Goal: Task Accomplishment & Management: Complete application form

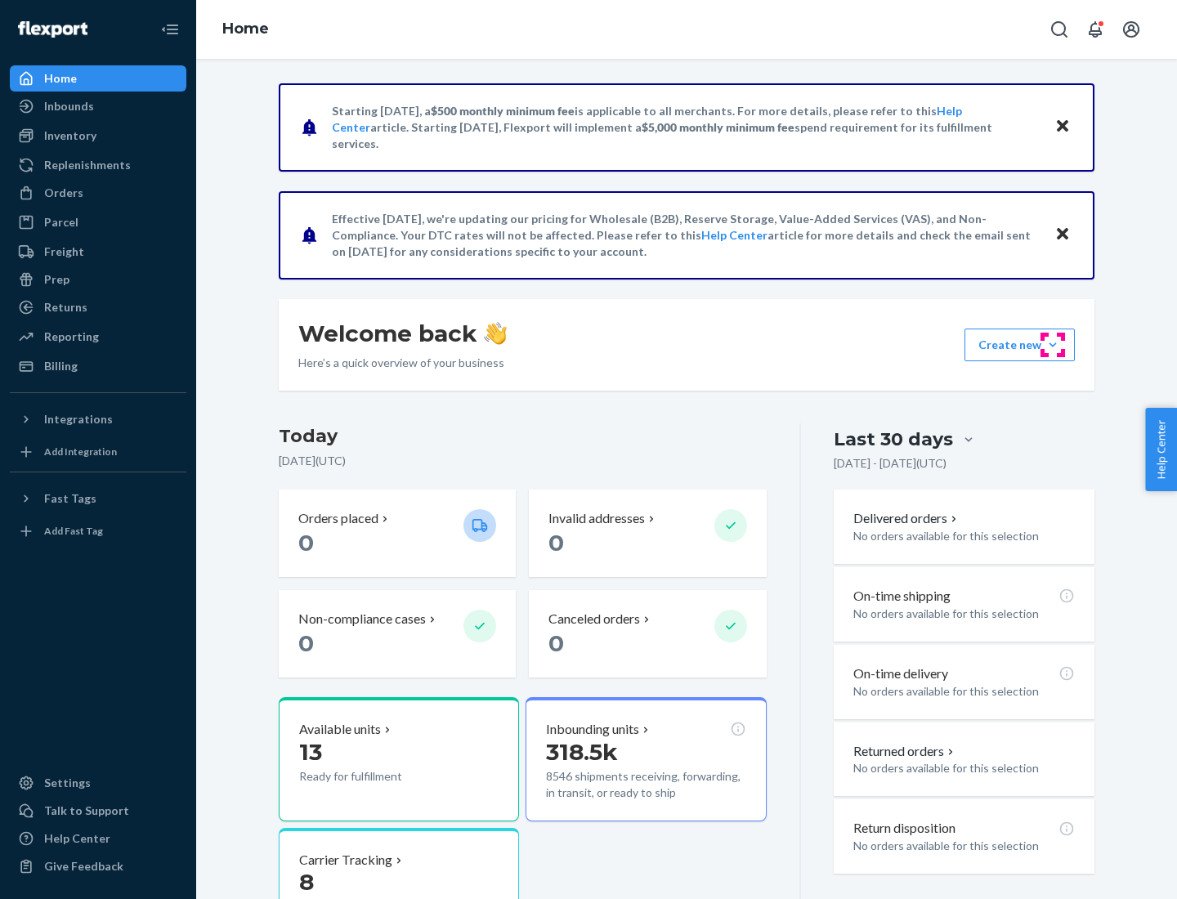
click at [1052, 345] on button "Create new Create new inbound Create new order Create new product" at bounding box center [1019, 344] width 110 height 33
click at [98, 106] on div "Inbounds" at bounding box center [97, 106] width 173 height 23
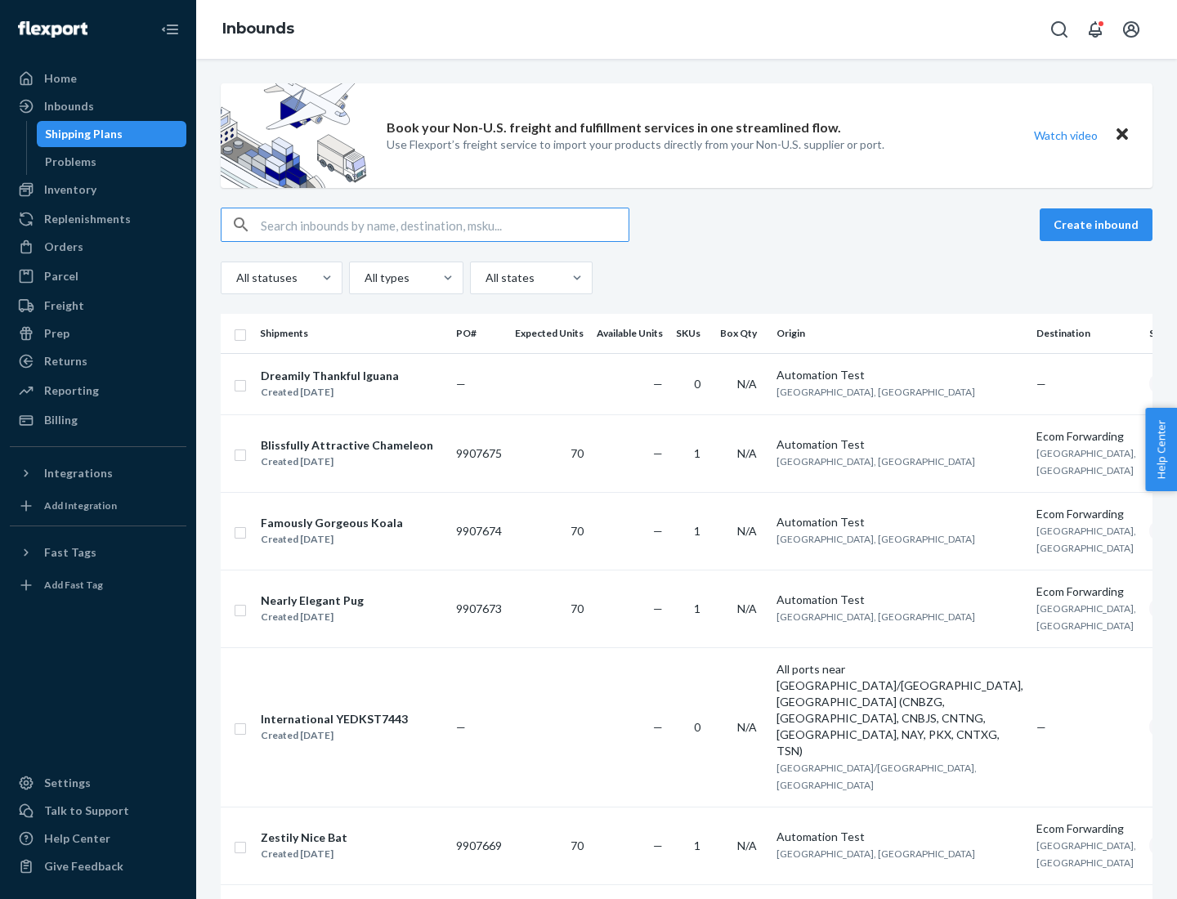
click at [1098, 225] on button "Create inbound" at bounding box center [1095, 224] width 113 height 33
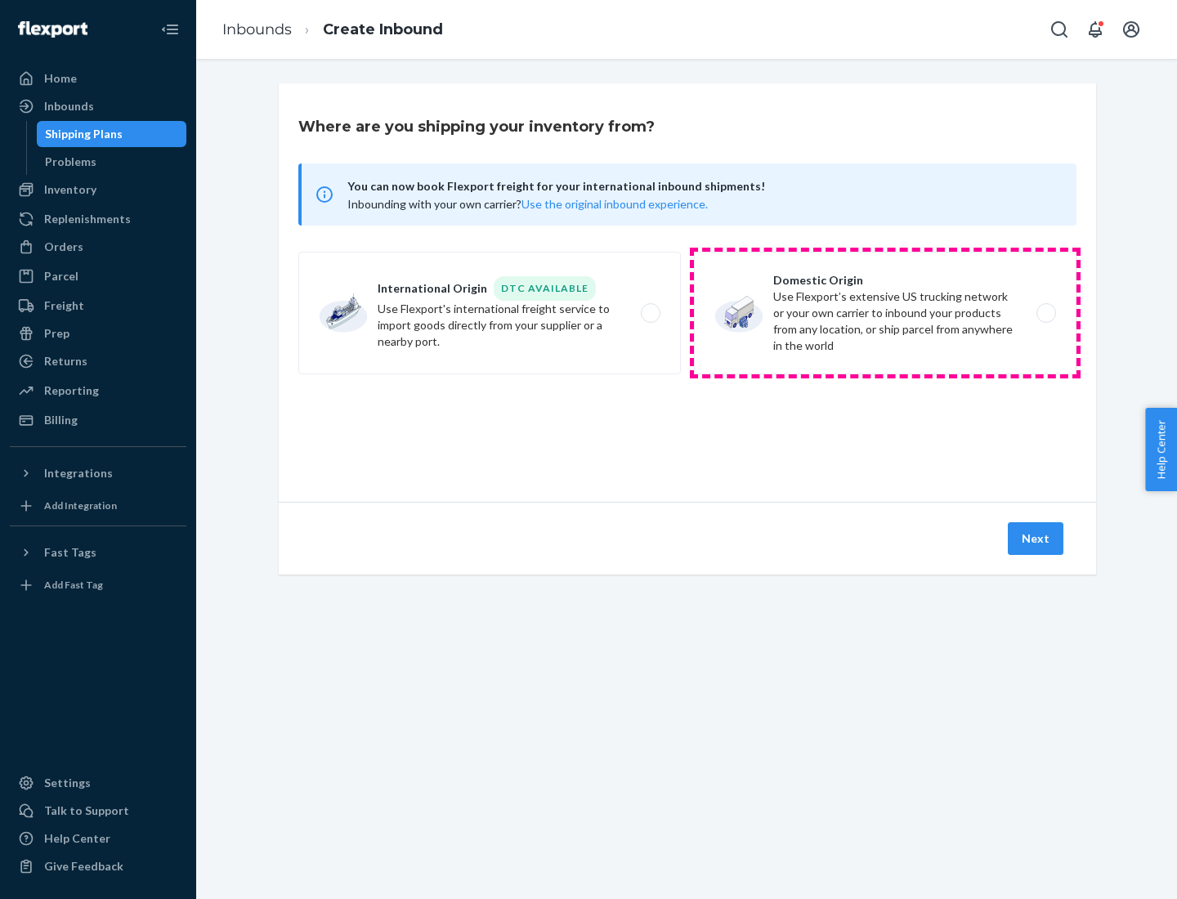
click at [885, 313] on label "Domestic Origin Use Flexport’s extensive US trucking network or your own carrie…" at bounding box center [885, 313] width 382 height 123
click at [1045, 313] on input "Domestic Origin Use Flexport’s extensive US trucking network or your own carrie…" at bounding box center [1050, 313] width 11 height 11
radio input "true"
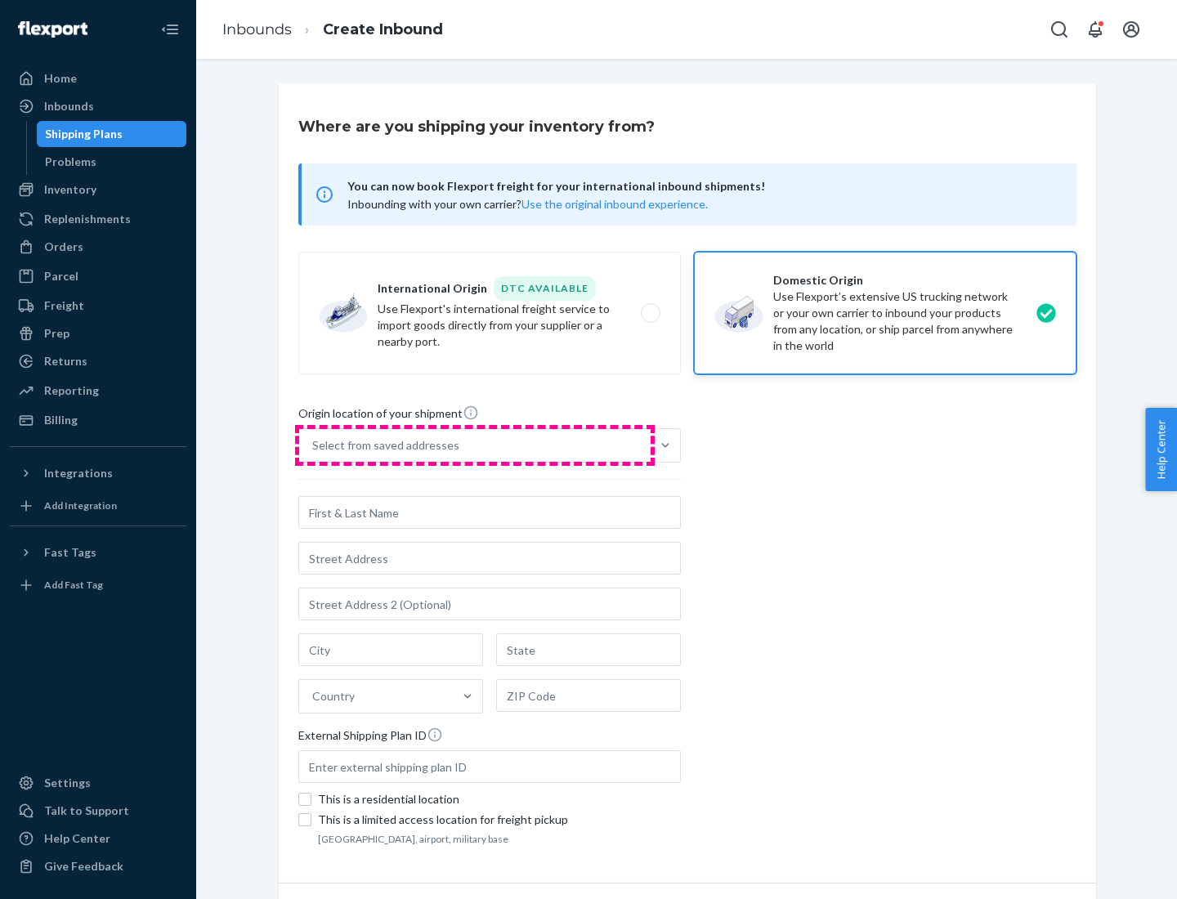
click at [475, 445] on div "Select from saved addresses" at bounding box center [474, 445] width 351 height 33
click at [314, 445] on input "Select from saved addresses" at bounding box center [313, 445] width 2 height 16
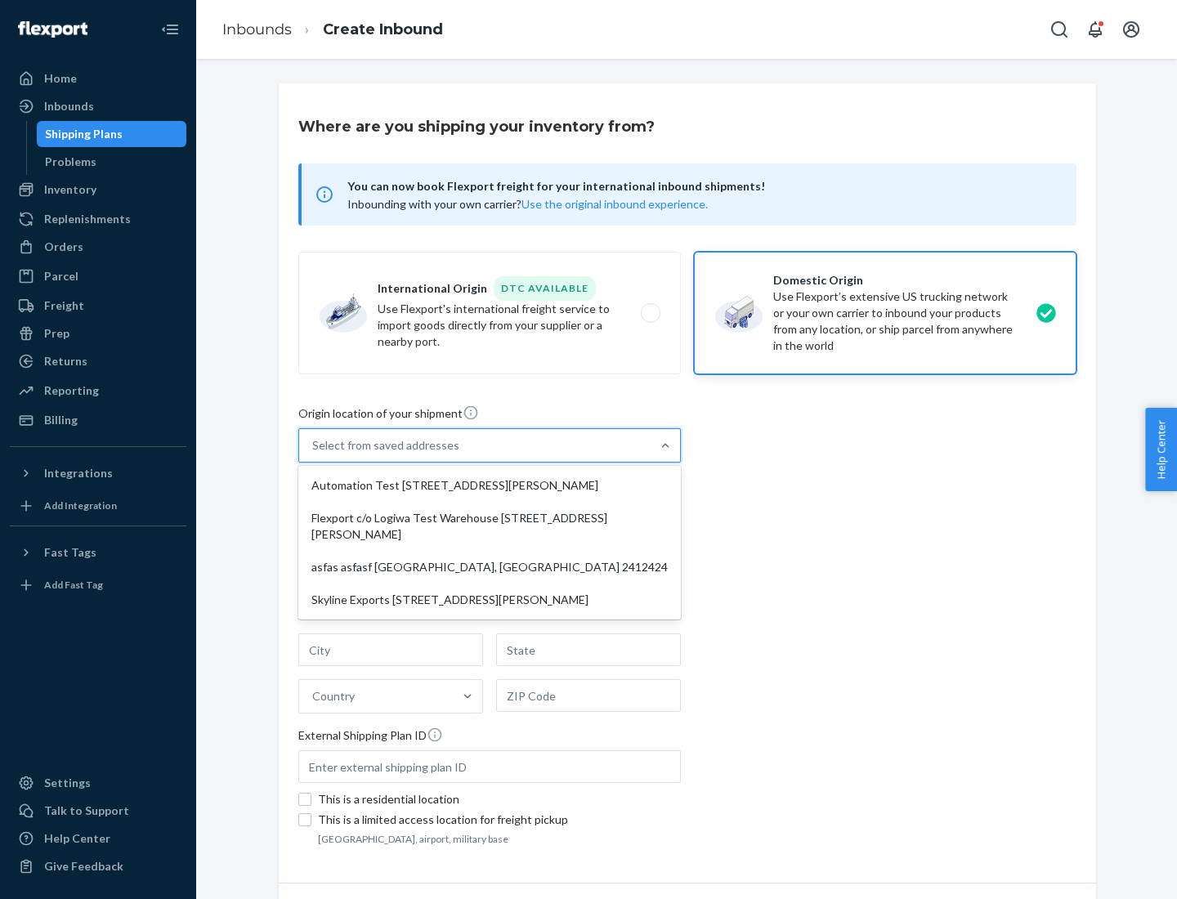
scroll to position [7, 0]
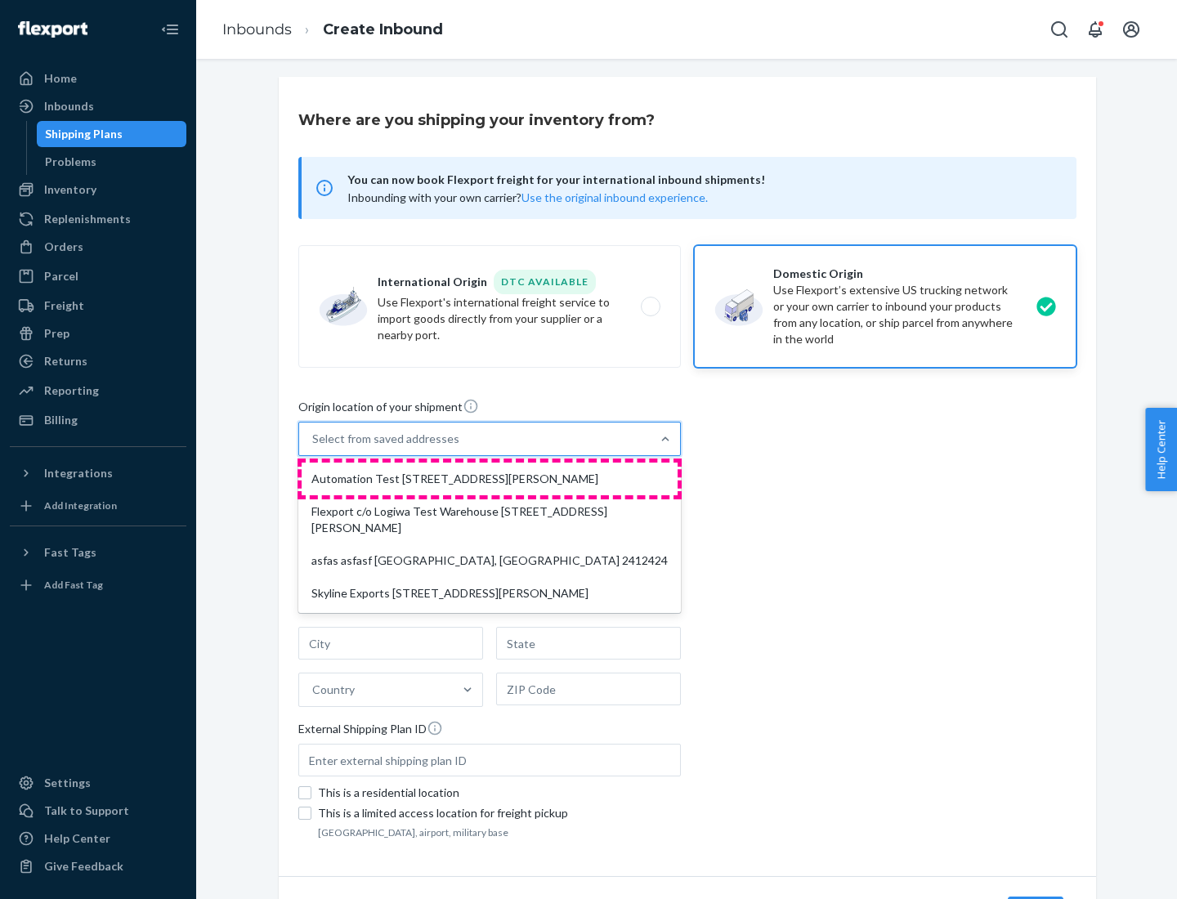
click at [489, 479] on div "Automation Test [STREET_ADDRESS][PERSON_NAME]" at bounding box center [489, 478] width 376 height 33
click at [314, 447] on input "option Automation Test [STREET_ADDRESS][PERSON_NAME] focused, 1 of 4. 4 results…" at bounding box center [313, 439] width 2 height 16
type input "Automation Test"
type input "9th Floor"
type input "[GEOGRAPHIC_DATA]"
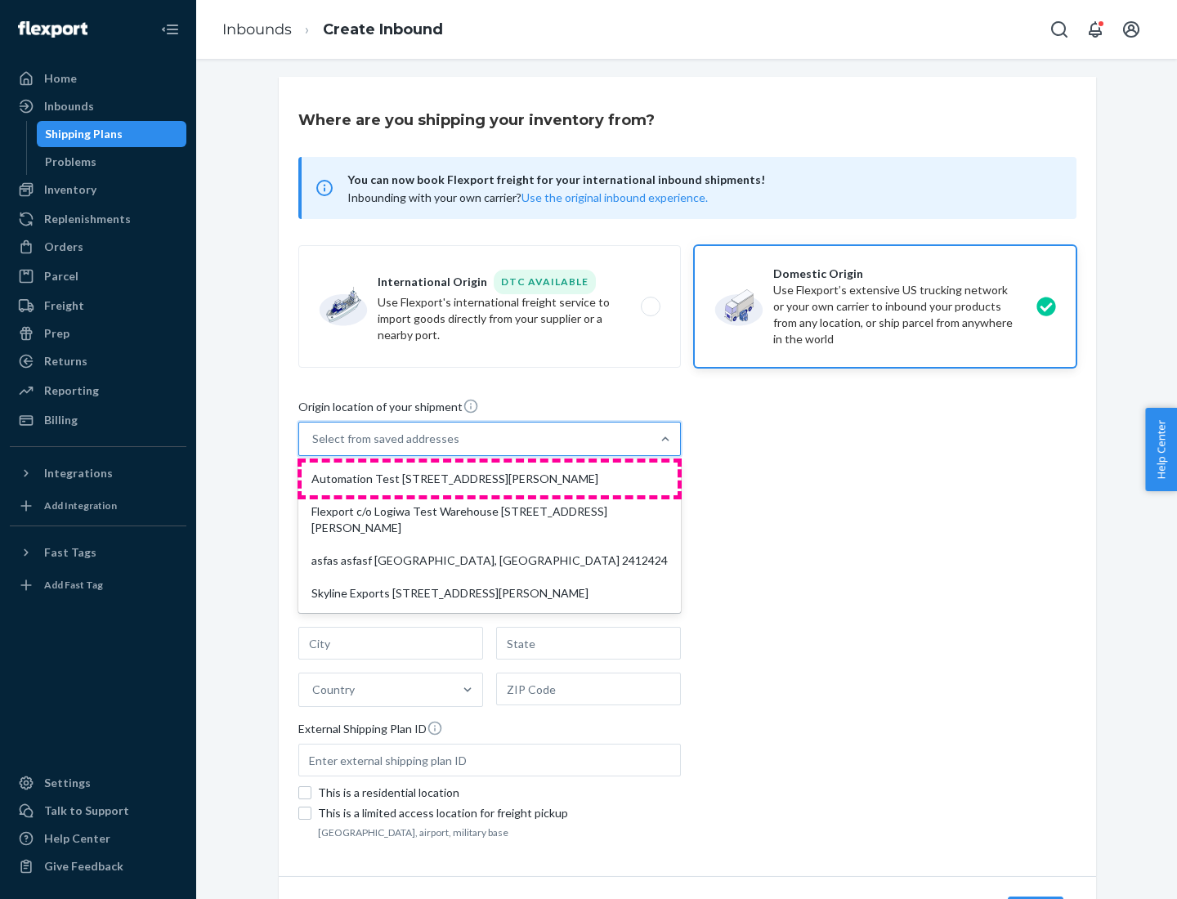
type input "CA"
type input "94104"
type input "[STREET_ADDRESS][PERSON_NAME]"
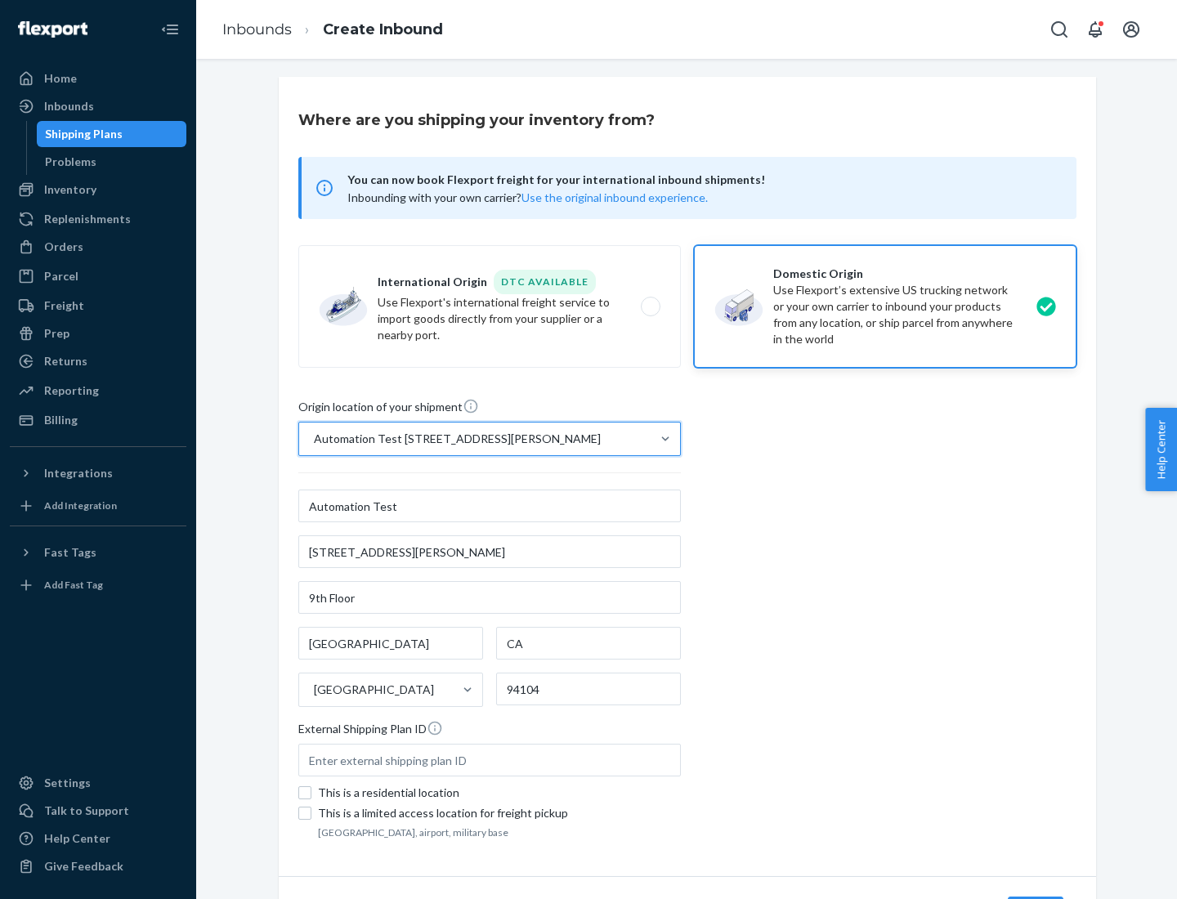
scroll to position [96, 0]
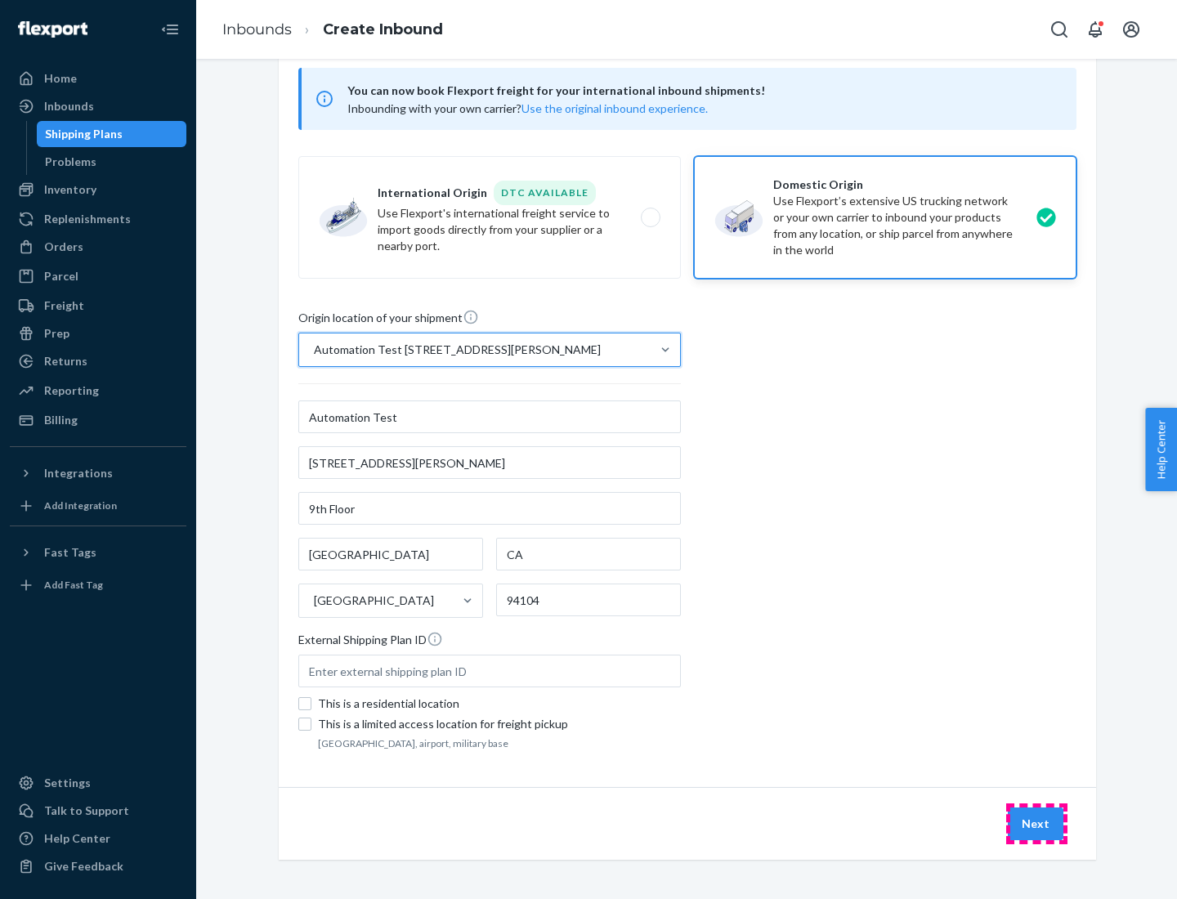
click at [1036, 824] on button "Next" at bounding box center [1035, 823] width 56 height 33
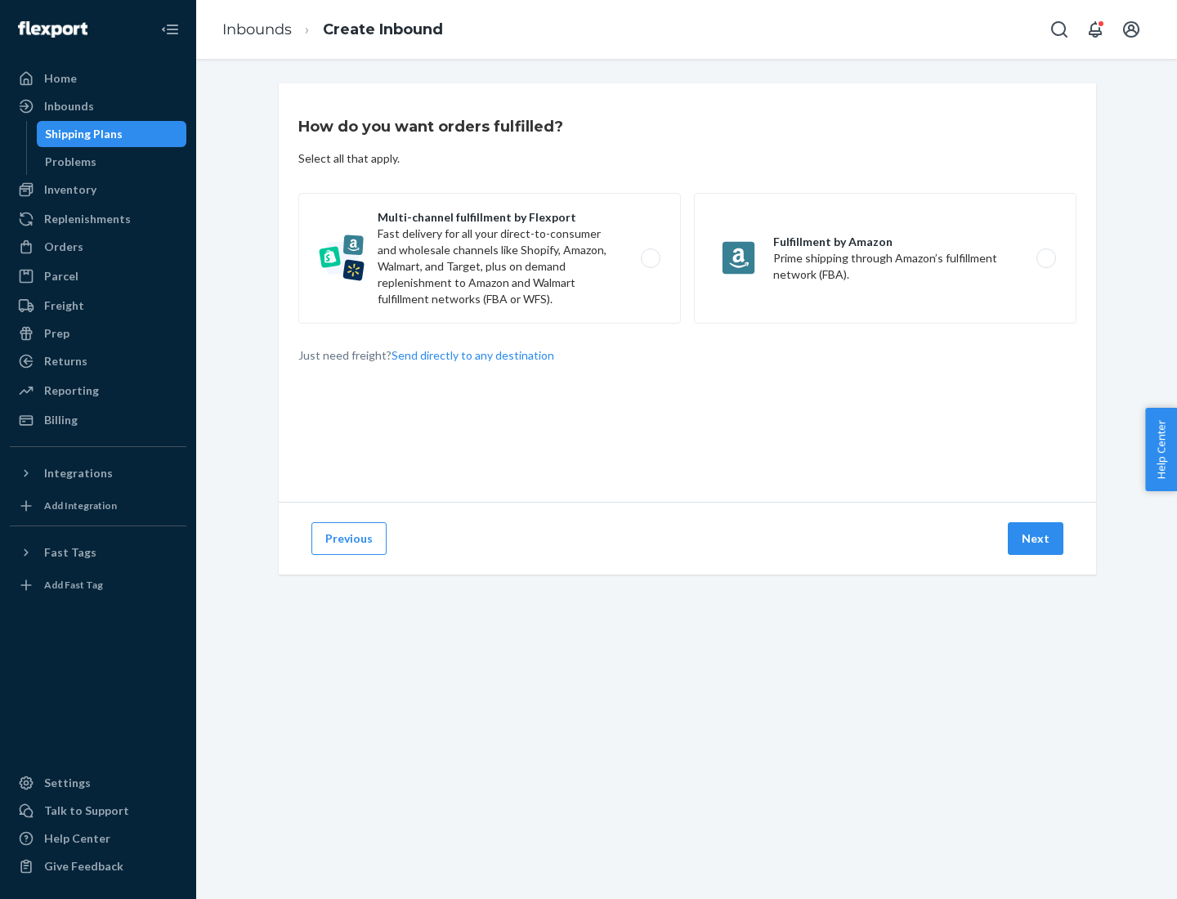
click at [489, 258] on label "Multi-channel fulfillment by Flexport Fast delivery for all your direct-to-cons…" at bounding box center [489, 258] width 382 height 131
click at [650, 258] on input "Multi-channel fulfillment by Flexport Fast delivery for all your direct-to-cons…" at bounding box center [655, 258] width 11 height 11
radio input "true"
click at [1036, 538] on button "Next" at bounding box center [1035, 538] width 56 height 33
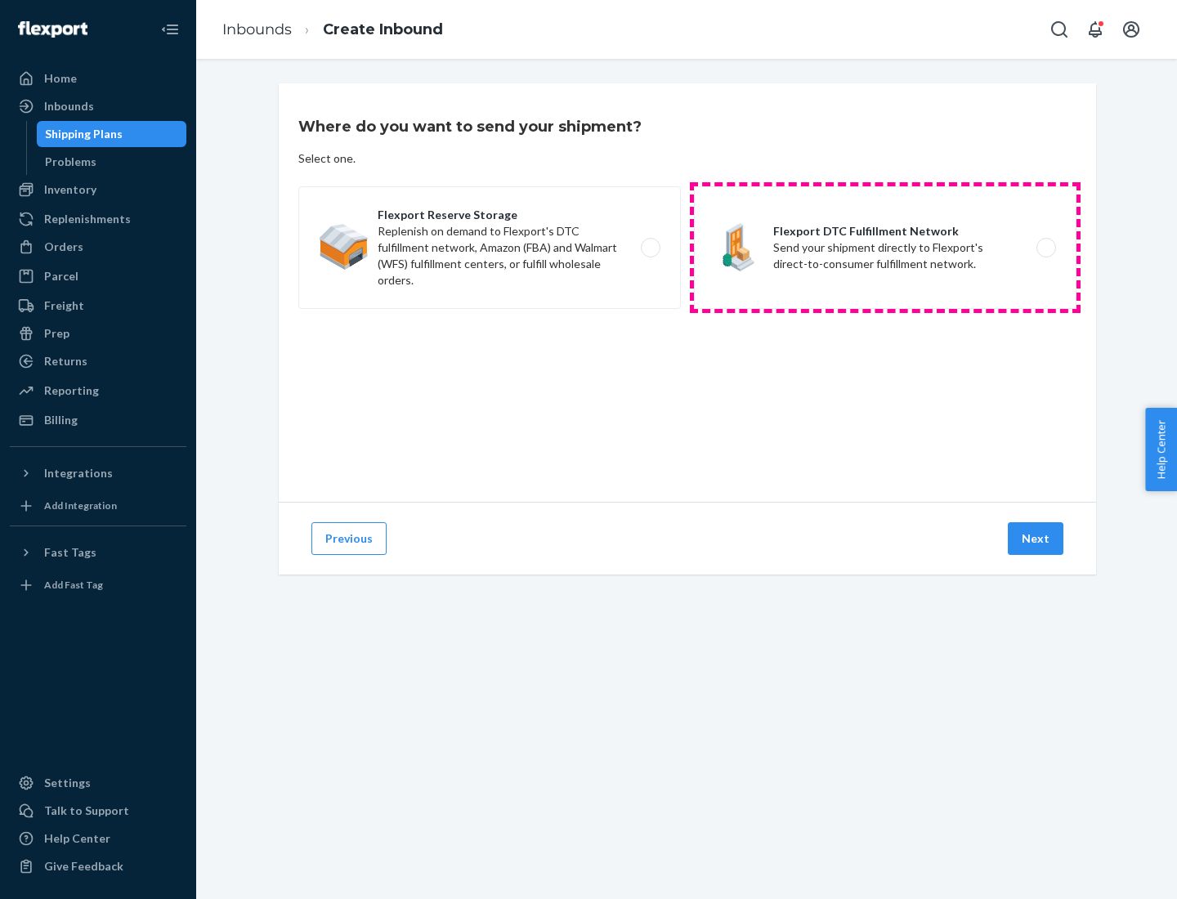
click at [885, 248] on label "Flexport DTC Fulfillment Network Send your shipment directly to Flexport's dire…" at bounding box center [885, 247] width 382 height 123
click at [1045, 248] on input "Flexport DTC Fulfillment Network Send your shipment directly to Flexport's dire…" at bounding box center [1050, 248] width 11 height 11
radio input "true"
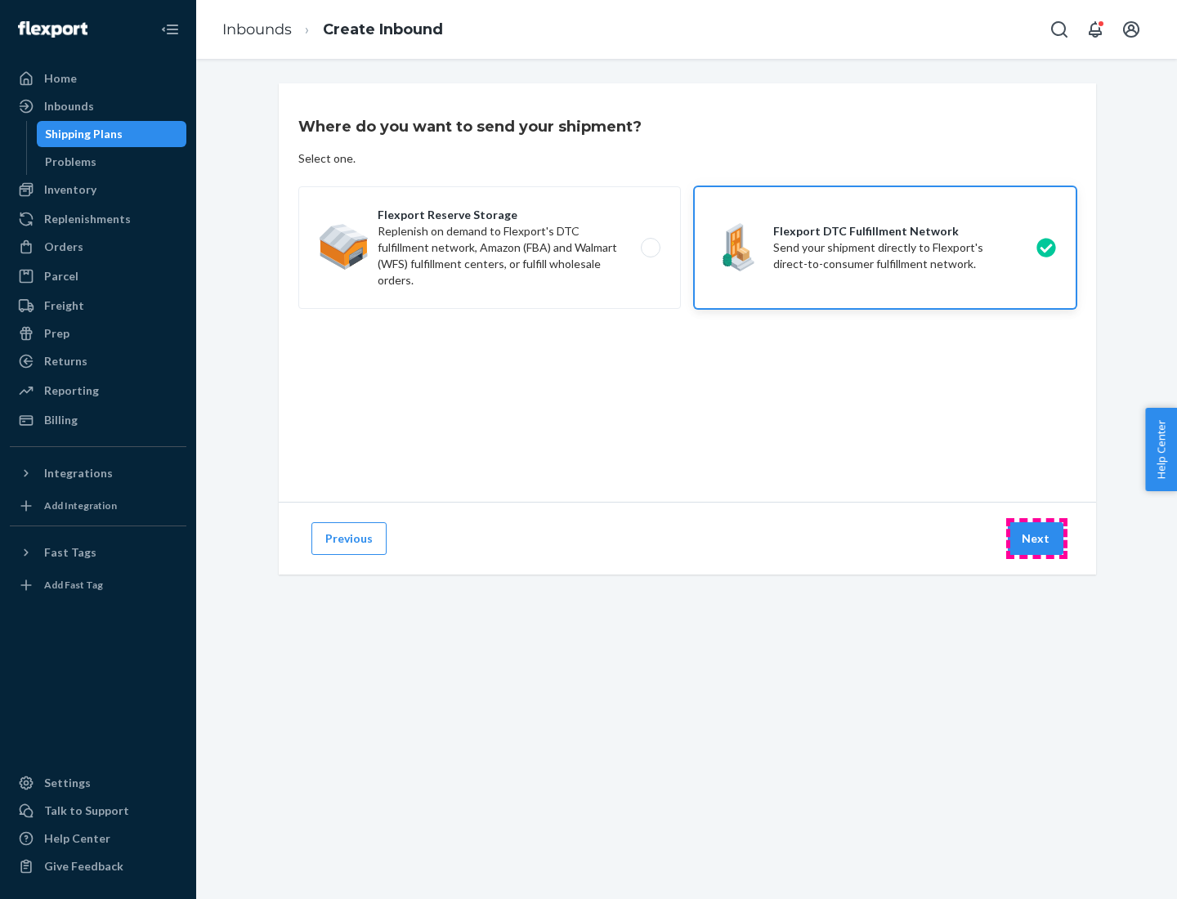
click at [1036, 538] on button "Next" at bounding box center [1035, 538] width 56 height 33
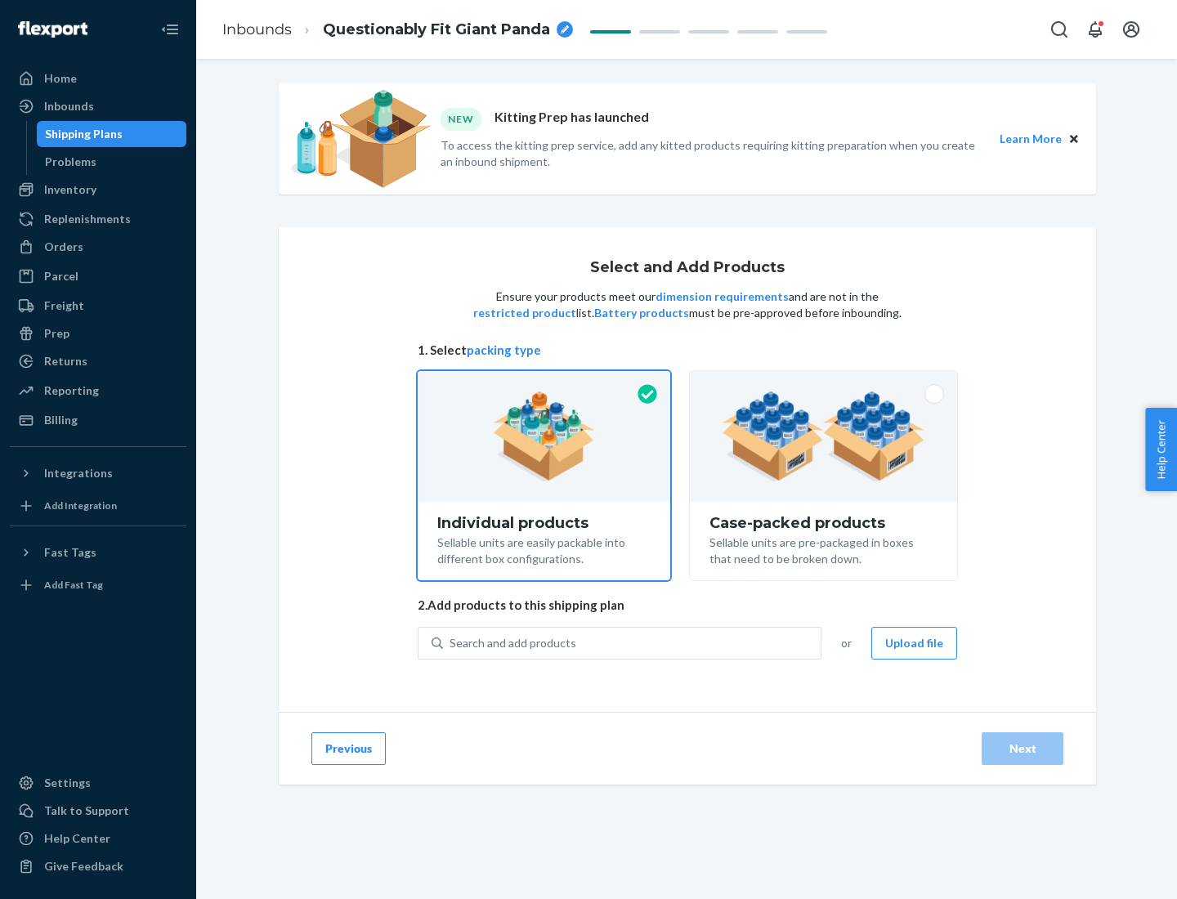
click at [824, 436] on img at bounding box center [822, 436] width 203 height 90
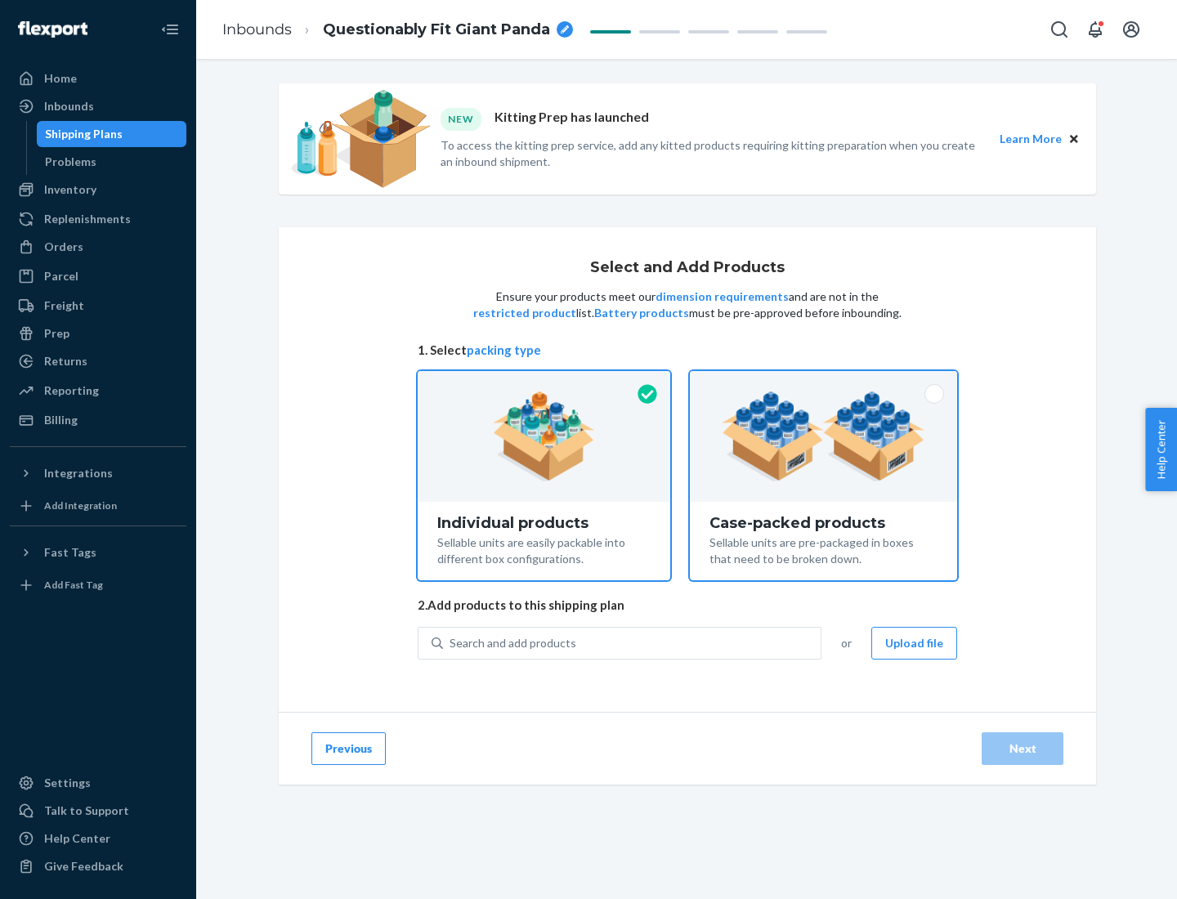
click at [824, 382] on input "Case-packed products Sellable units are pre-packaged in boxes that need to be b…" at bounding box center [823, 376] width 11 height 11
radio input "true"
radio input "false"
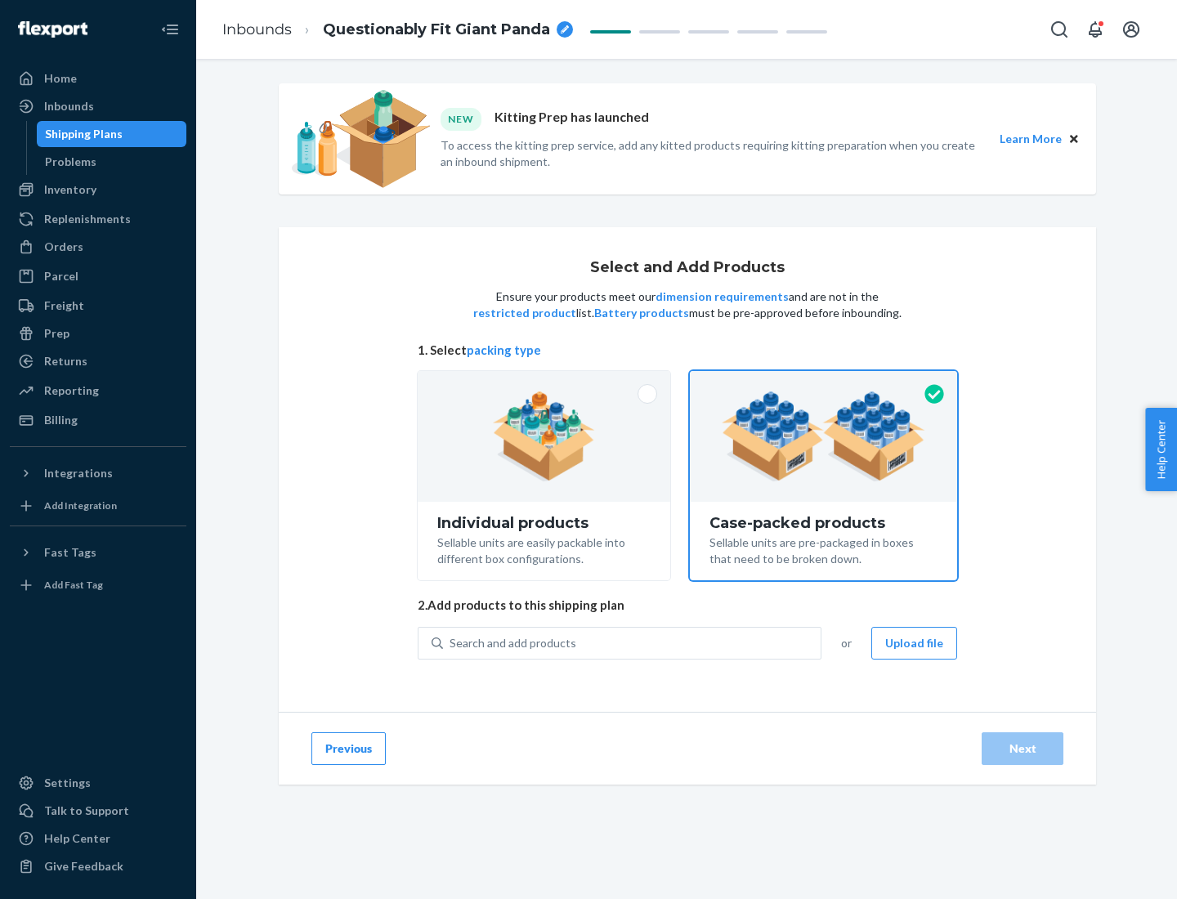
click at [632, 642] on div "Search and add products" at bounding box center [631, 642] width 377 height 29
click at [451, 642] on input "Search and add products" at bounding box center [450, 643] width 2 height 16
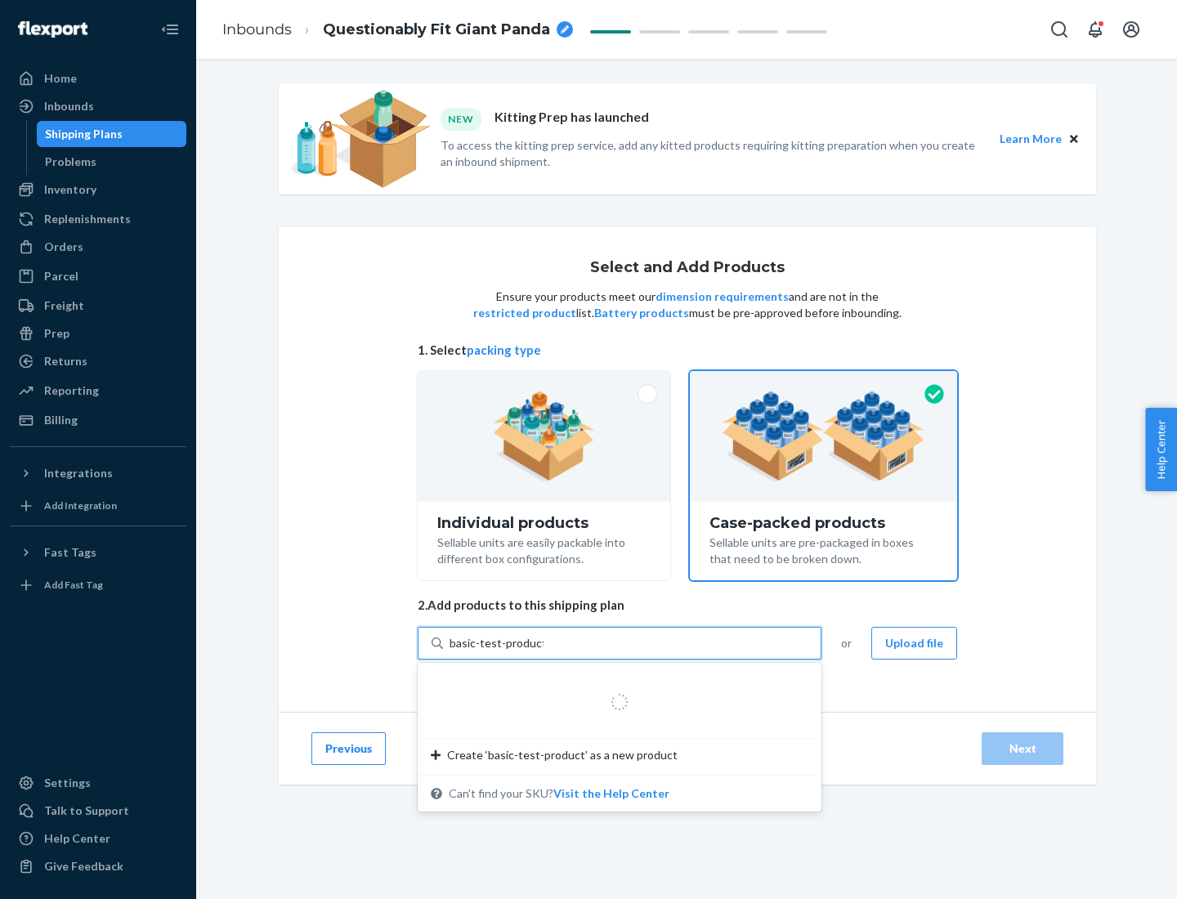
type input "basic-test-product-1"
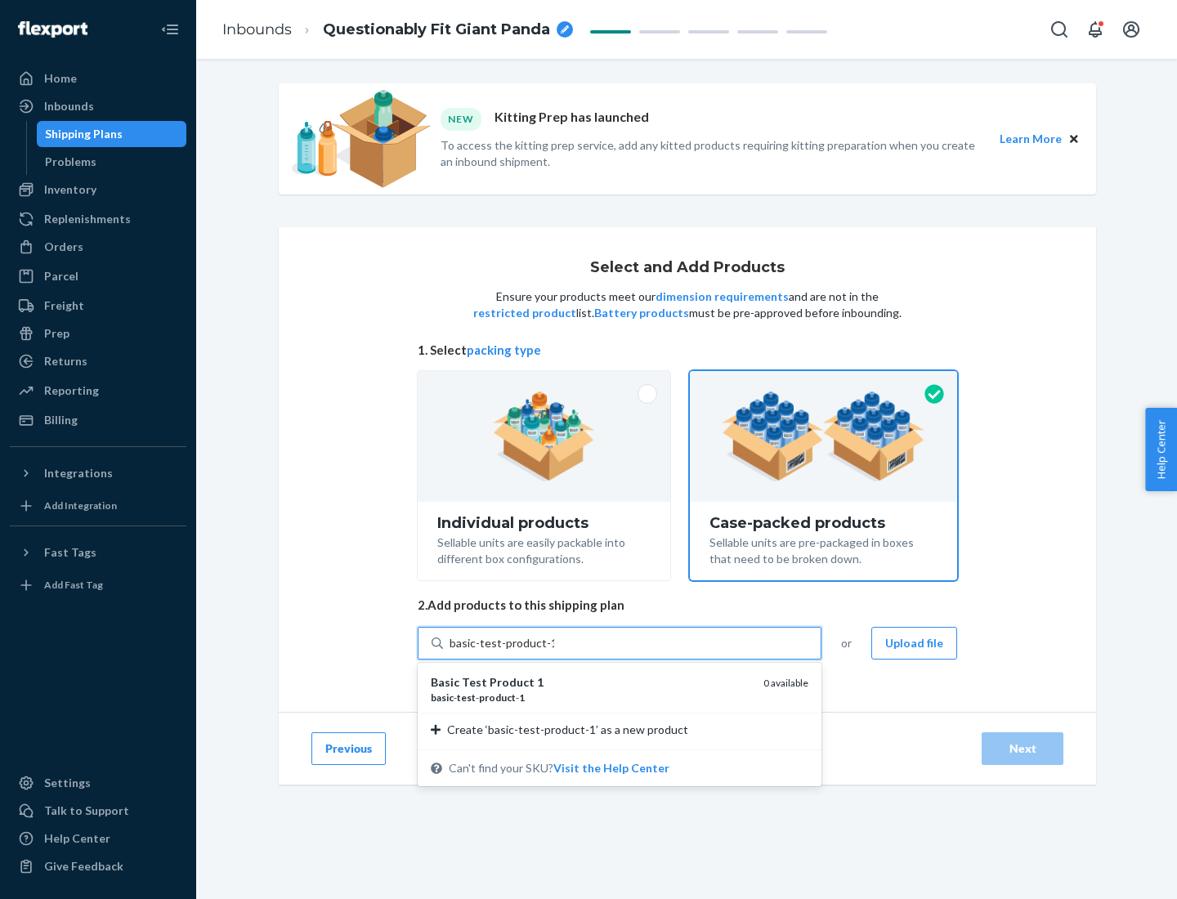
click at [591, 697] on div "basic - test - product - 1" at bounding box center [590, 697] width 319 height 14
click at [554, 651] on input "basic-test-product-1" at bounding box center [501, 643] width 105 height 16
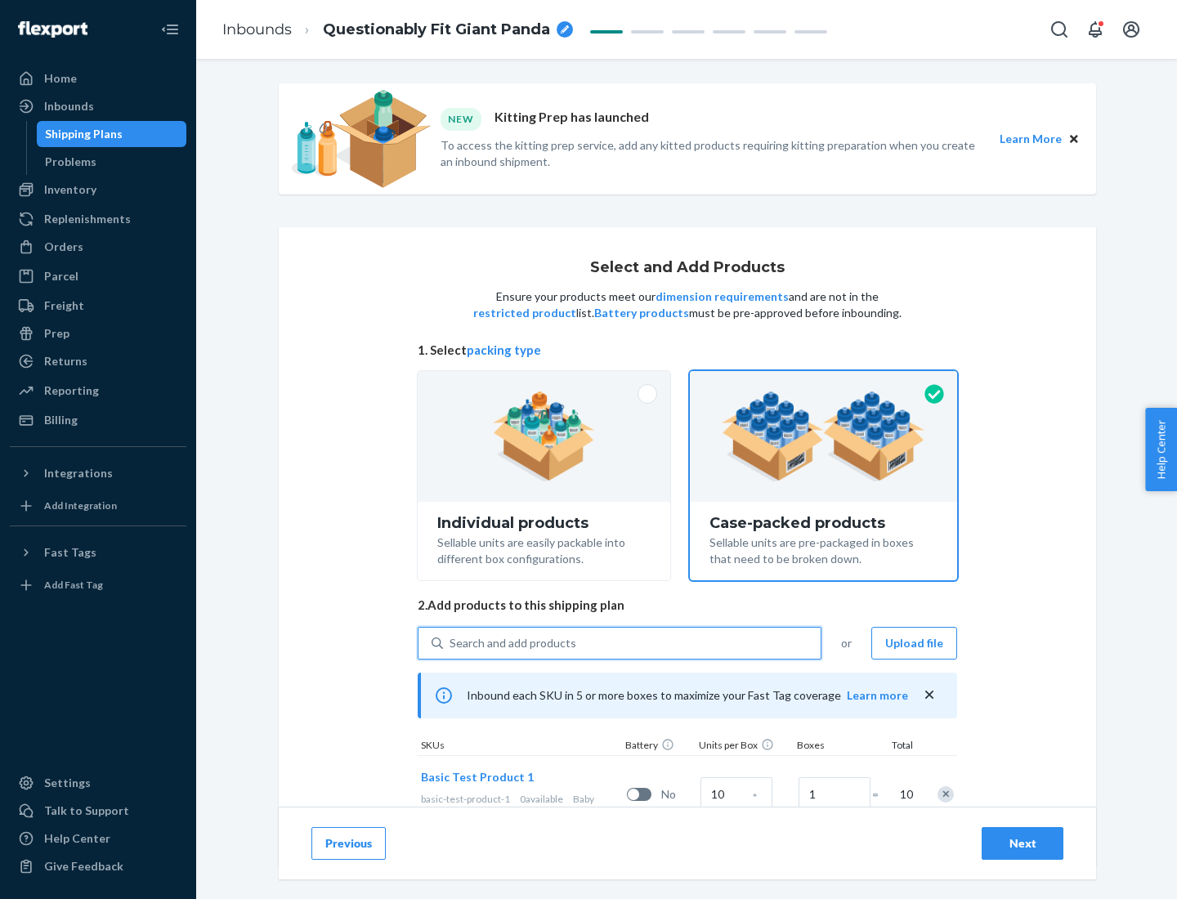
scroll to position [59, 0]
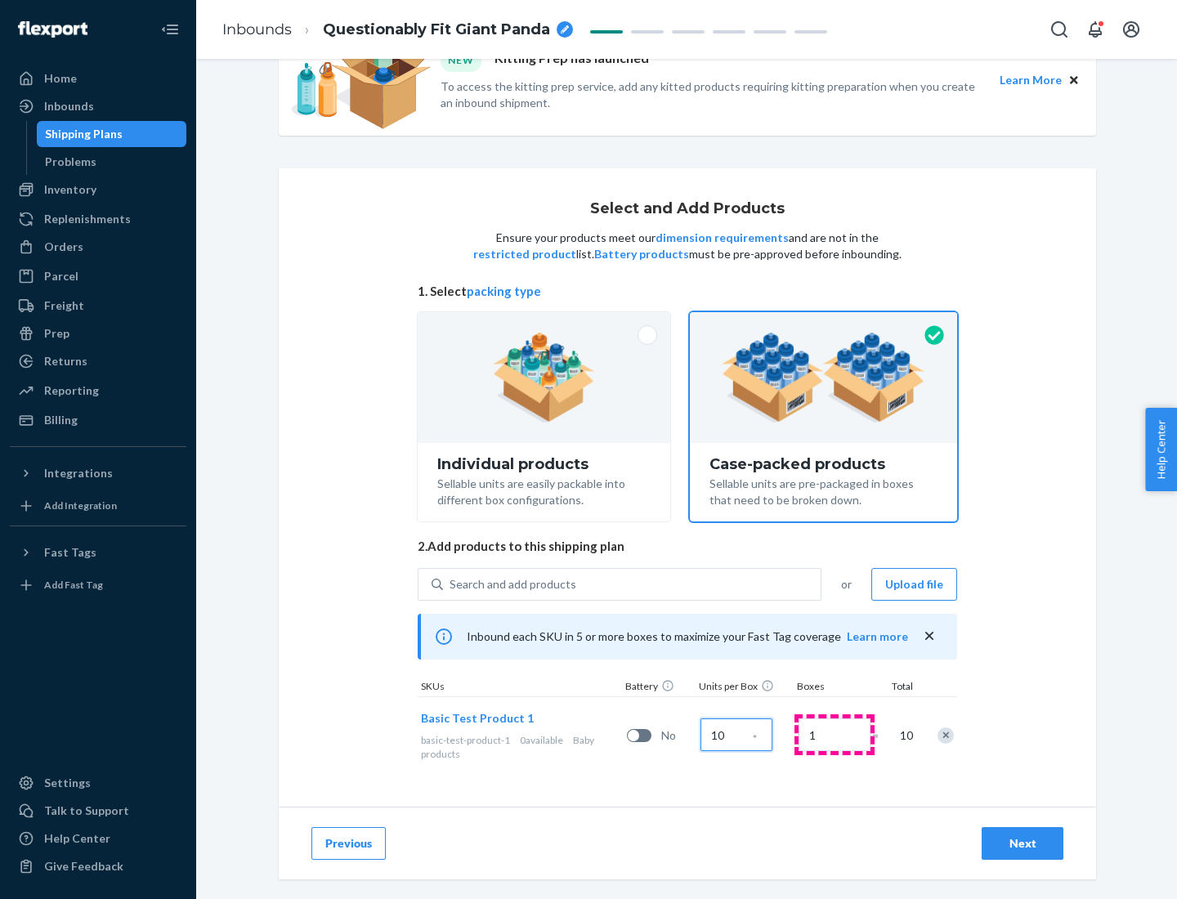
type input "10"
type input "7"
click at [1022, 843] on div "Next" at bounding box center [1022, 843] width 54 height 16
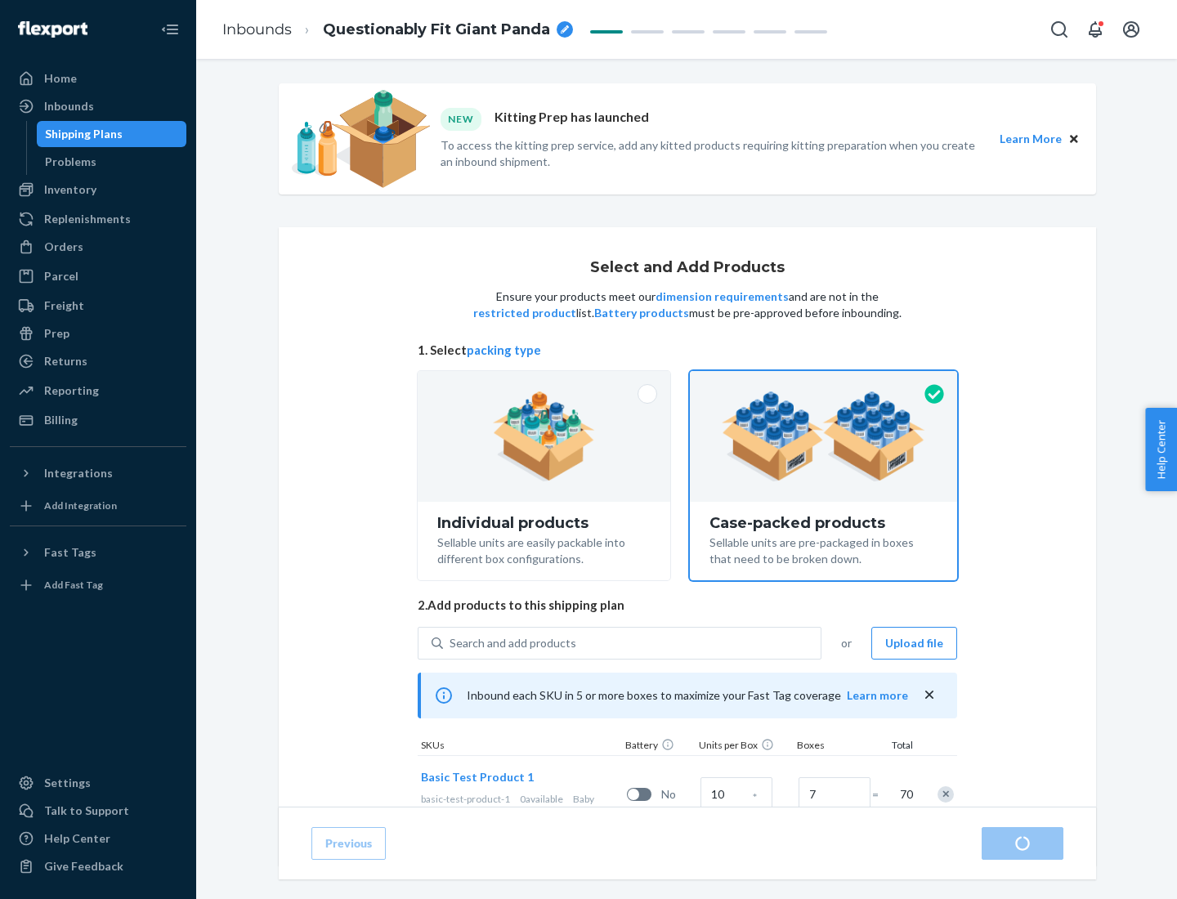
radio input "true"
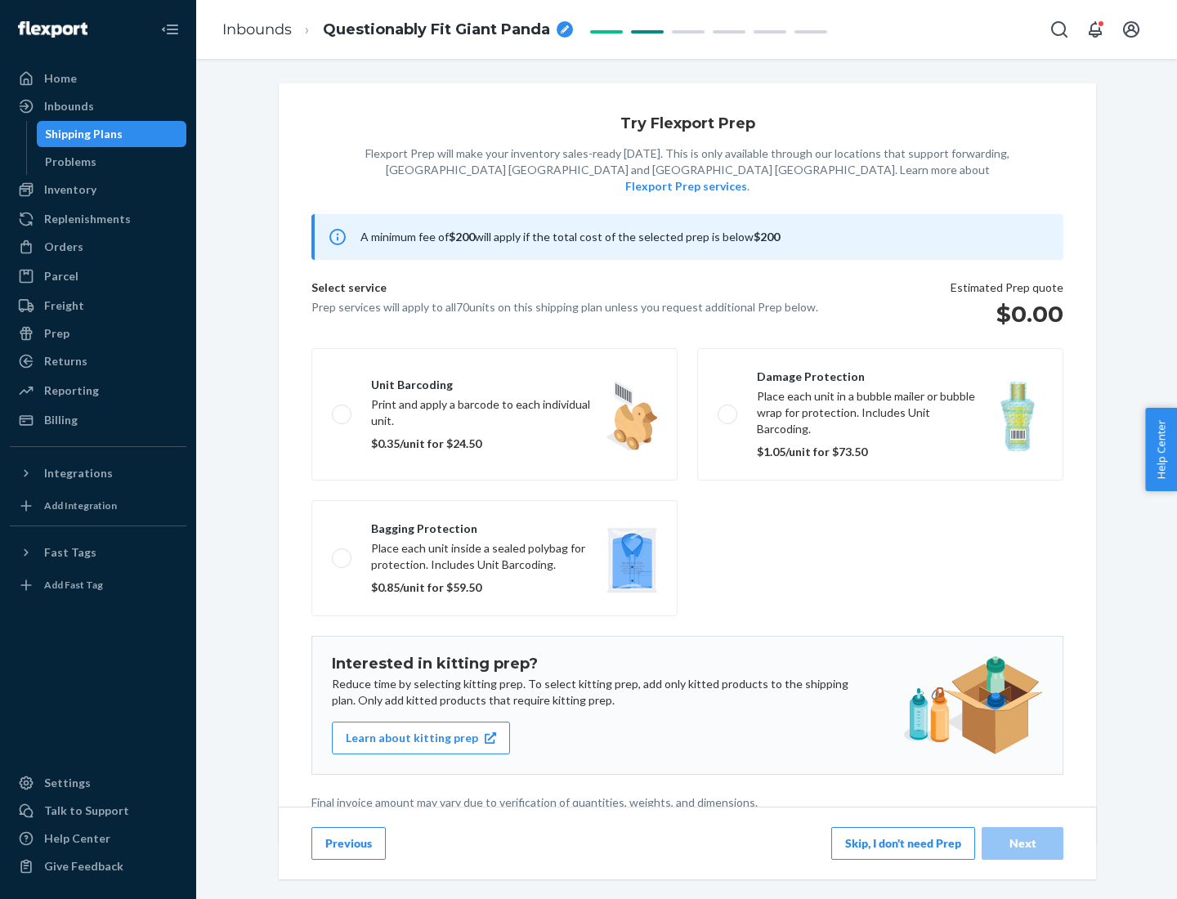
scroll to position [4, 0]
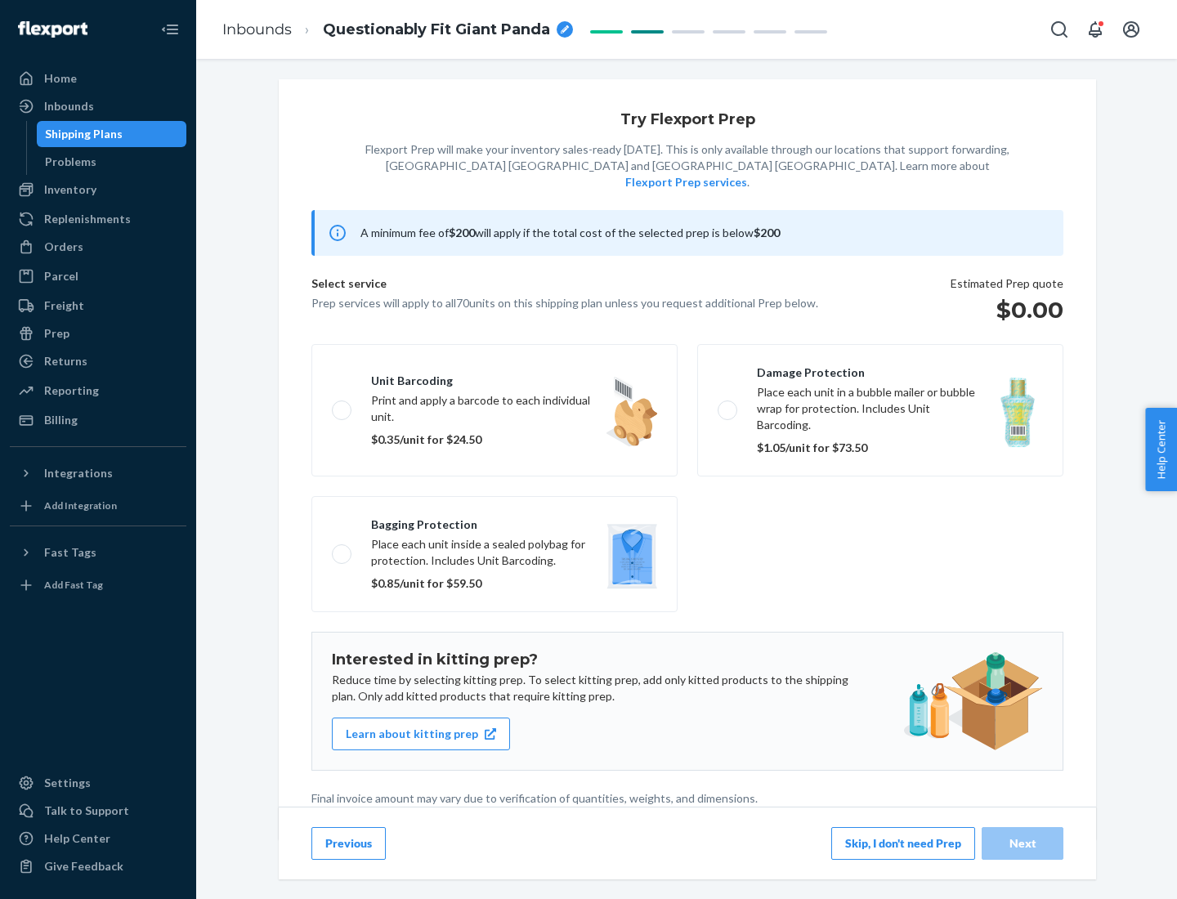
click at [903, 842] on button "Skip, I don't need Prep" at bounding box center [903, 843] width 144 height 33
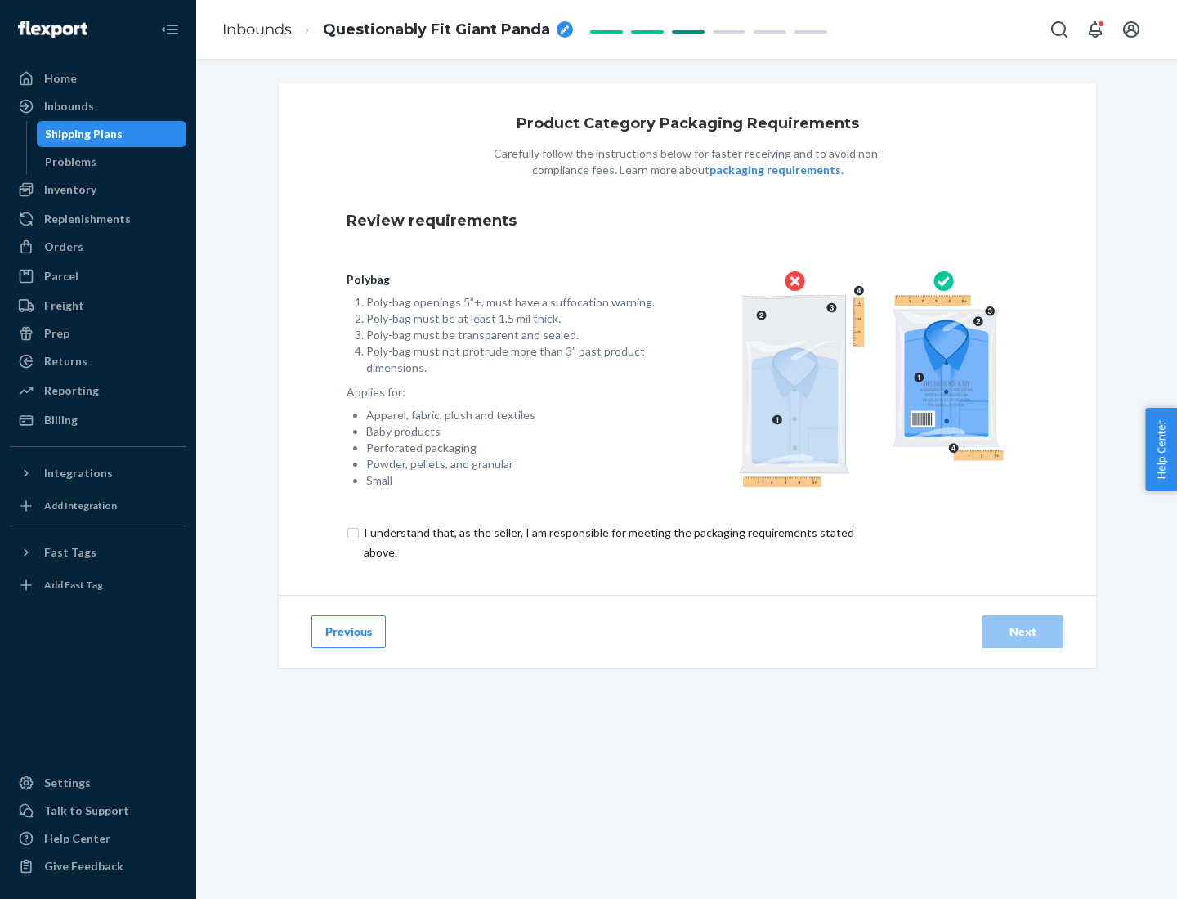
click at [607, 542] on input "checkbox" at bounding box center [617, 542] width 543 height 39
checkbox input "true"
click at [1022, 631] on div "Next" at bounding box center [1022, 631] width 54 height 16
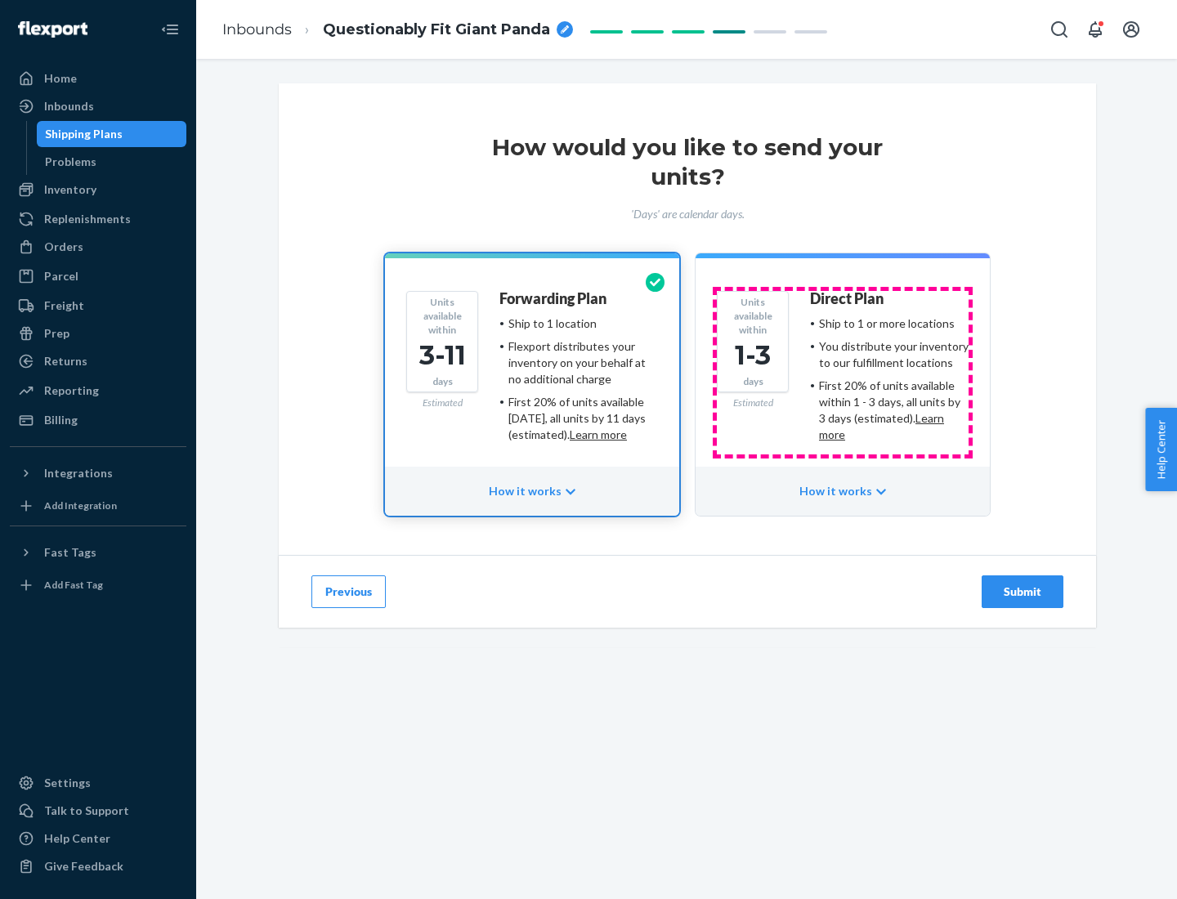
click at [842, 373] on ul "Ship to 1 or more locations You distribute your inventory to our fulfillment lo…" at bounding box center [889, 378] width 159 height 127
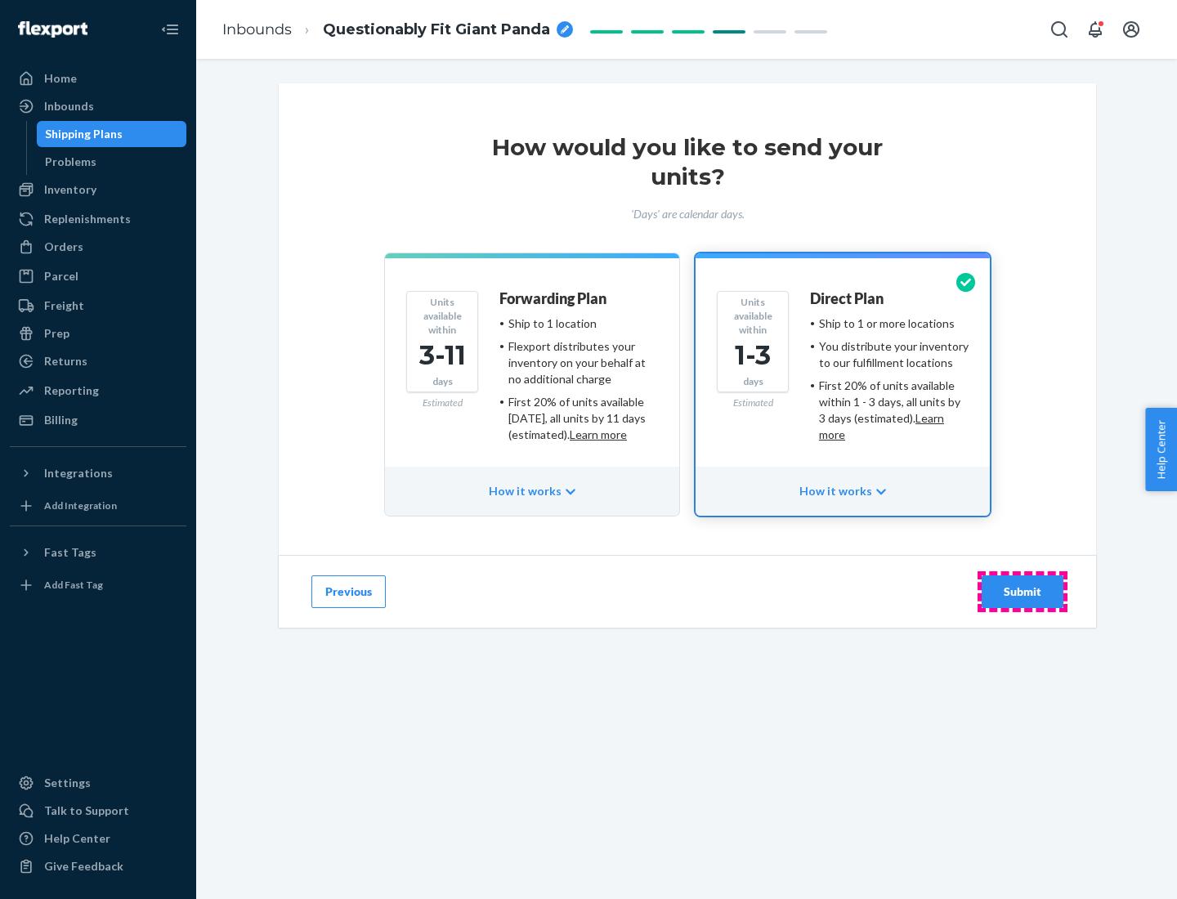
click at [1022, 592] on div "Submit" at bounding box center [1022, 591] width 54 height 16
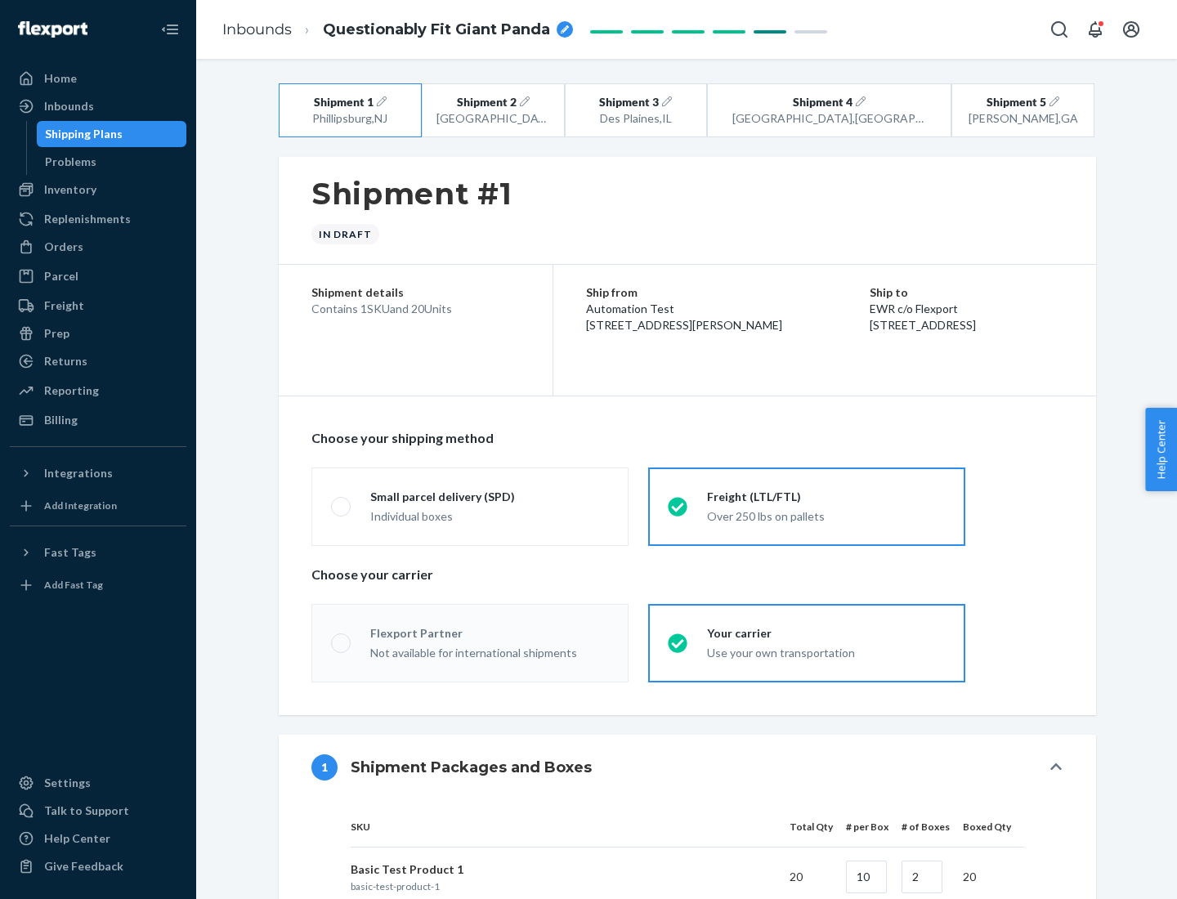
radio input "true"
radio input "false"
radio input "true"
radio input "false"
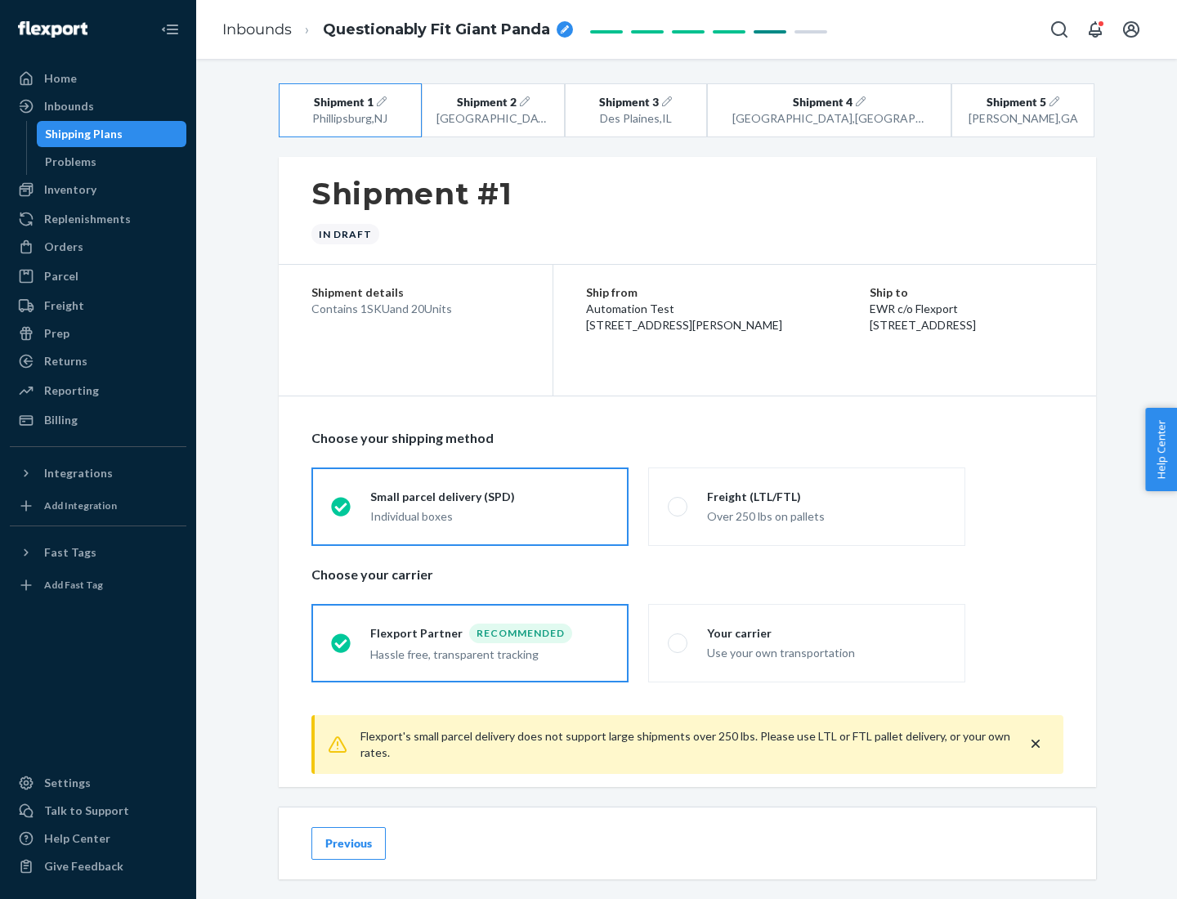
scroll to position [18, 0]
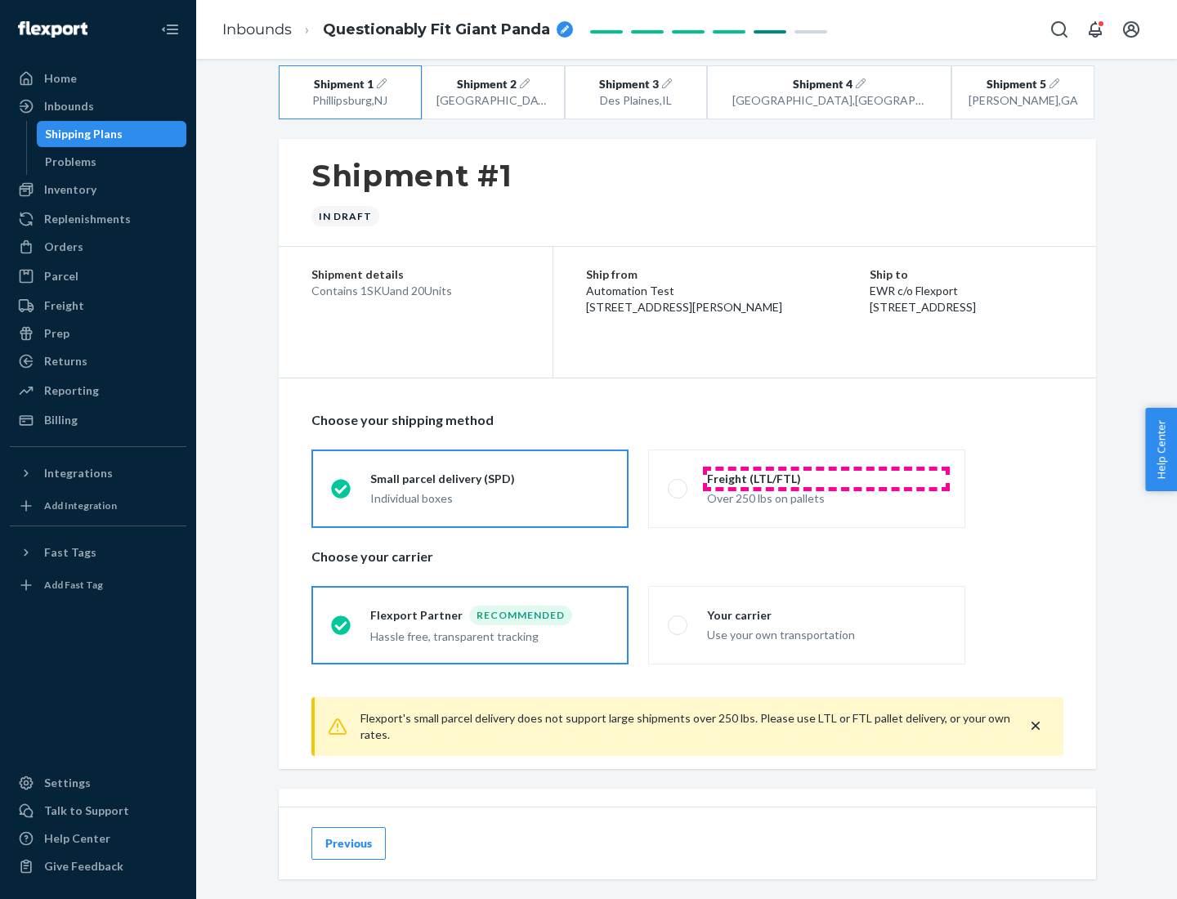
click at [826, 478] on div "Freight (LTL/FTL)" at bounding box center [826, 479] width 239 height 16
click at [678, 483] on input "Freight (LTL/FTL) Over 250 lbs on pallets" at bounding box center [673, 488] width 11 height 11
radio input "true"
radio input "false"
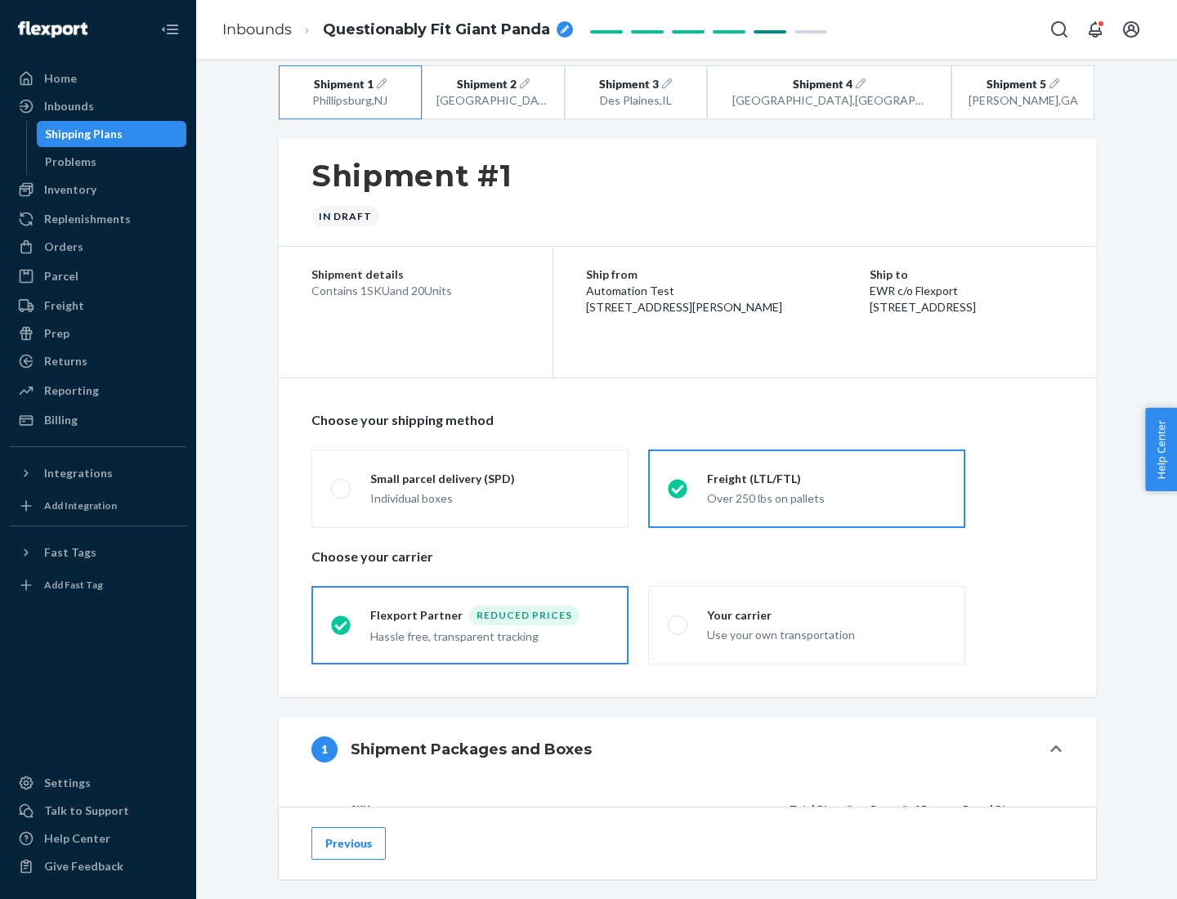
scroll to position [154, 0]
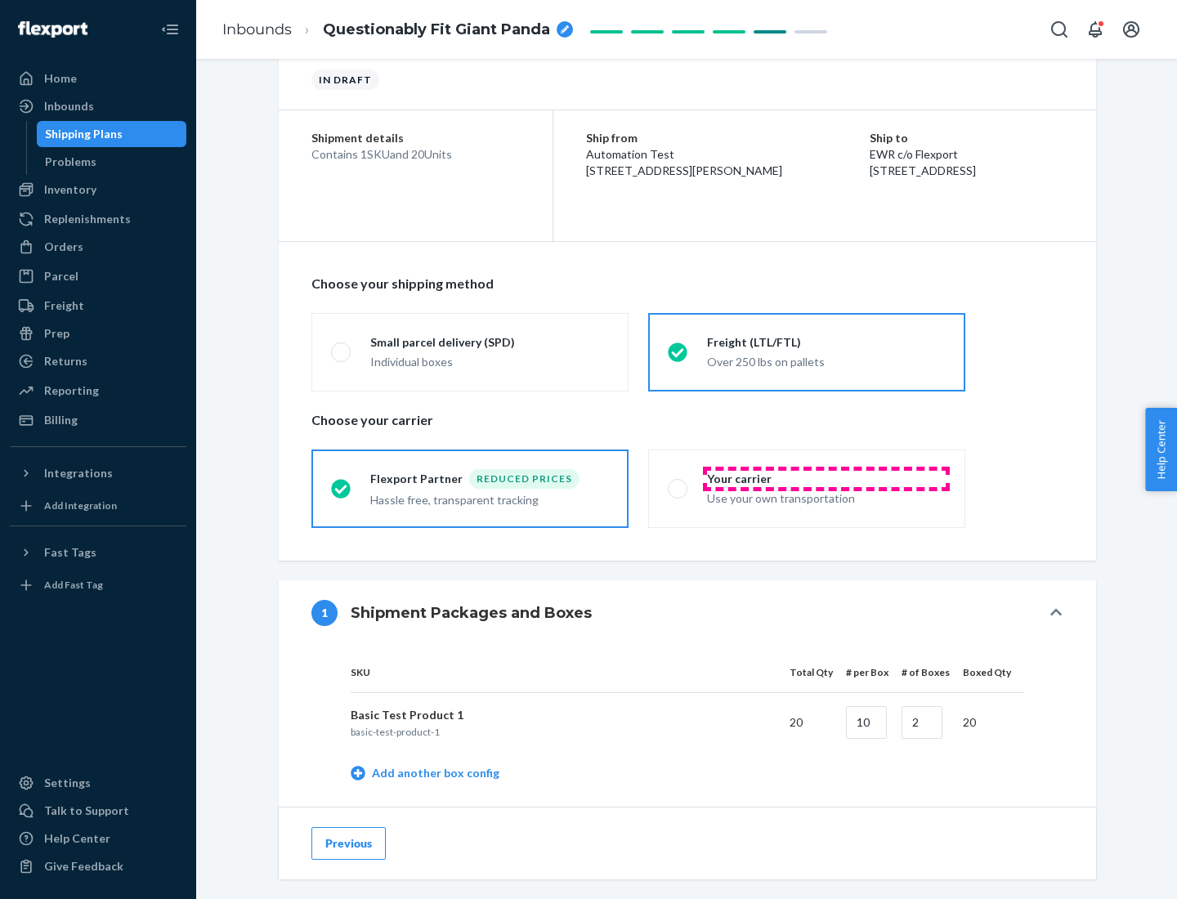
click at [826, 478] on div "Your carrier" at bounding box center [826, 479] width 239 height 16
click at [678, 483] on input "Your carrier Use your own transportation" at bounding box center [673, 488] width 11 height 11
radio input "true"
radio input "false"
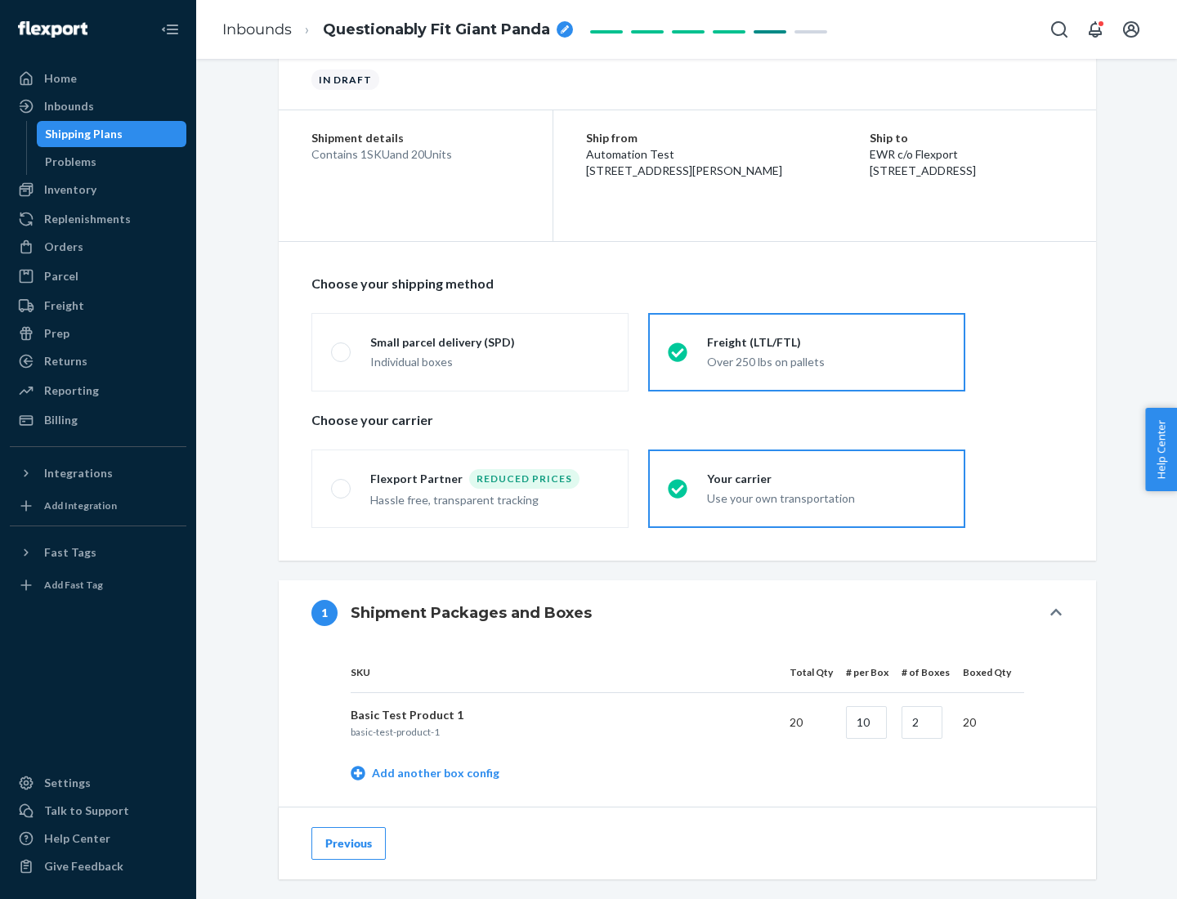
scroll to position [516, 0]
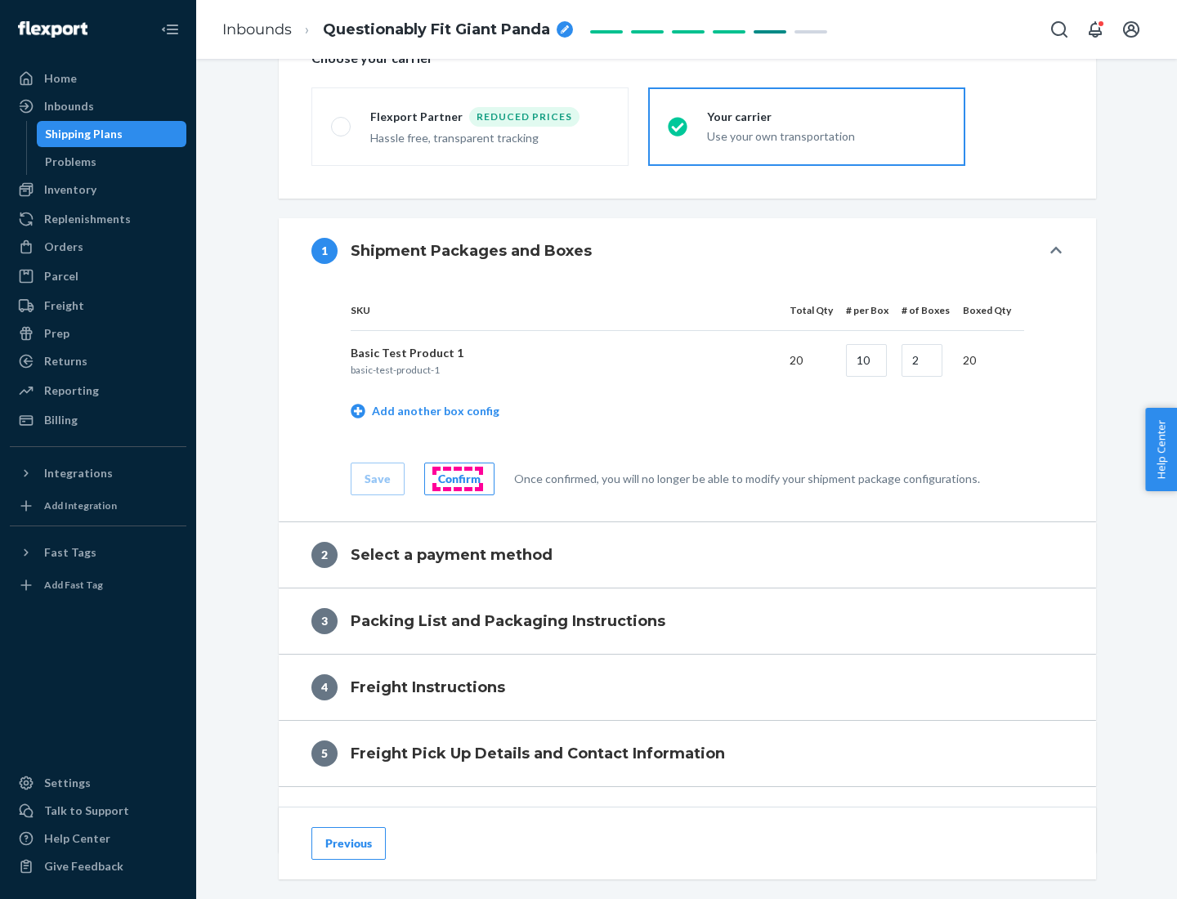
click at [457, 478] on div "Confirm" at bounding box center [459, 479] width 42 height 16
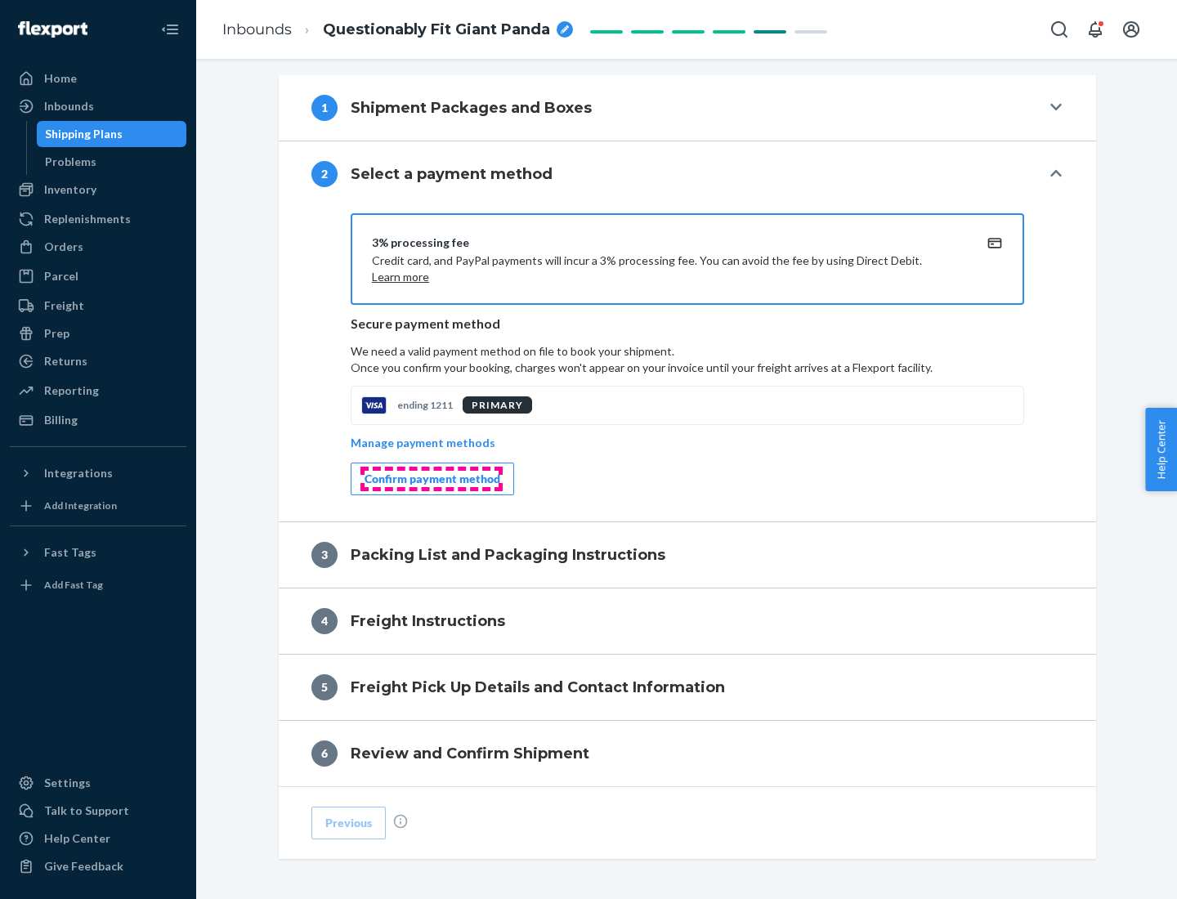
click at [431, 479] on div "Confirm payment method" at bounding box center [432, 479] width 136 height 16
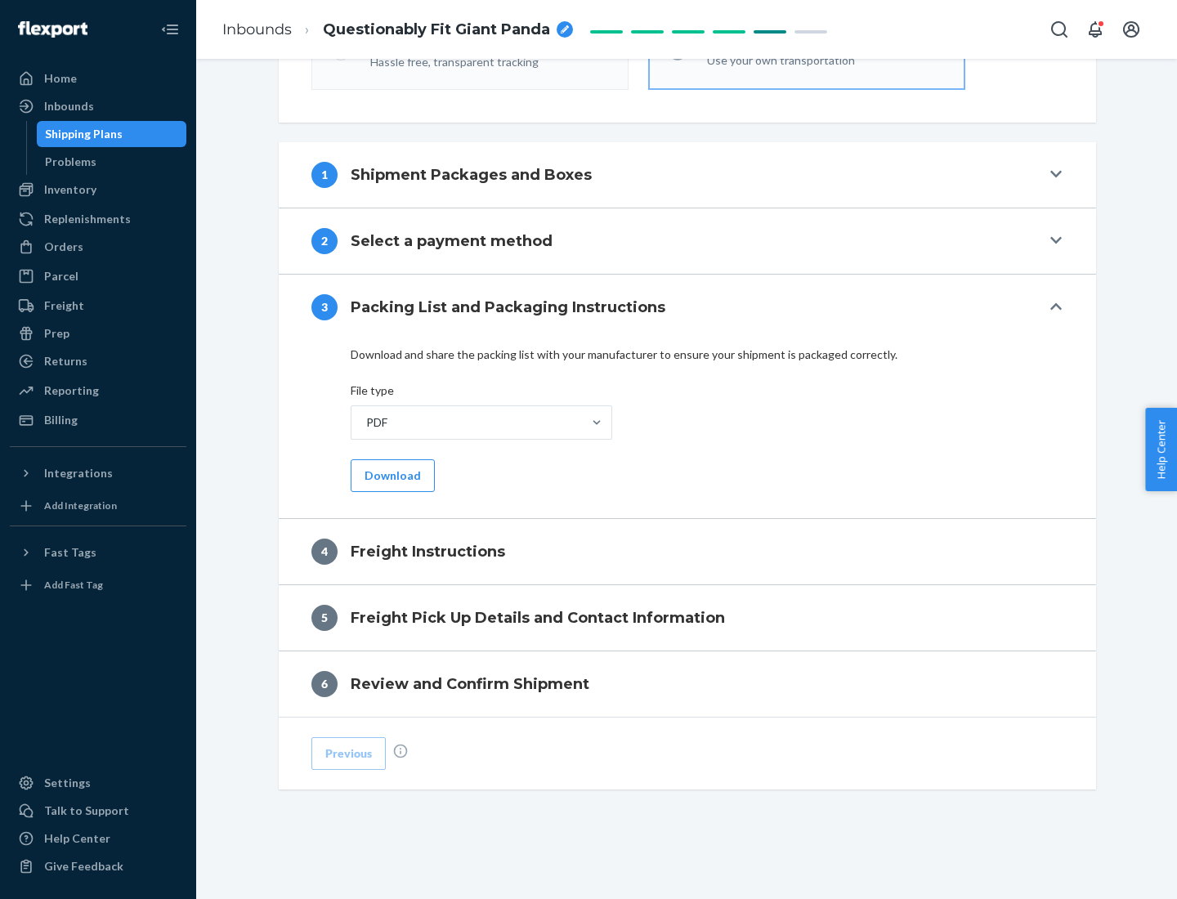
scroll to position [589, 0]
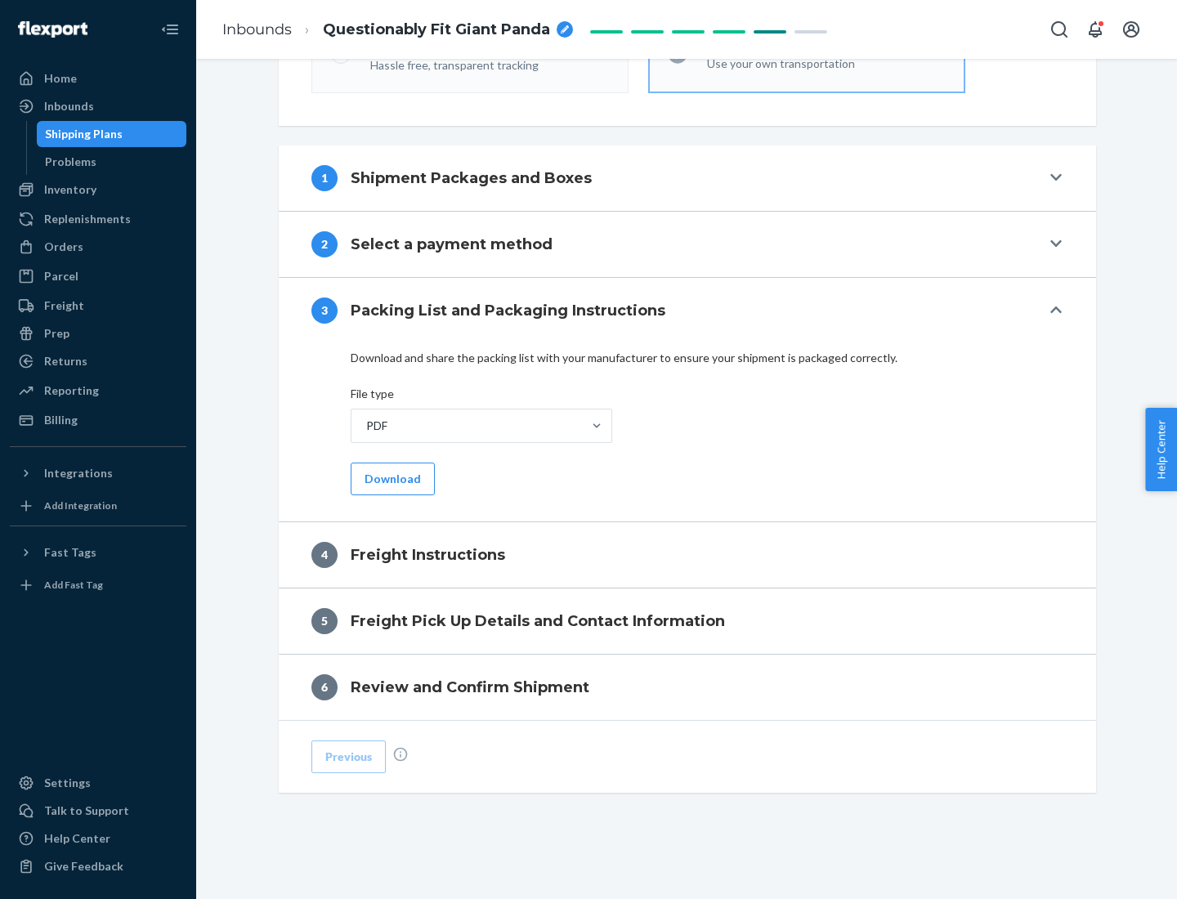
click at [391, 478] on button "Download" at bounding box center [393, 478] width 84 height 33
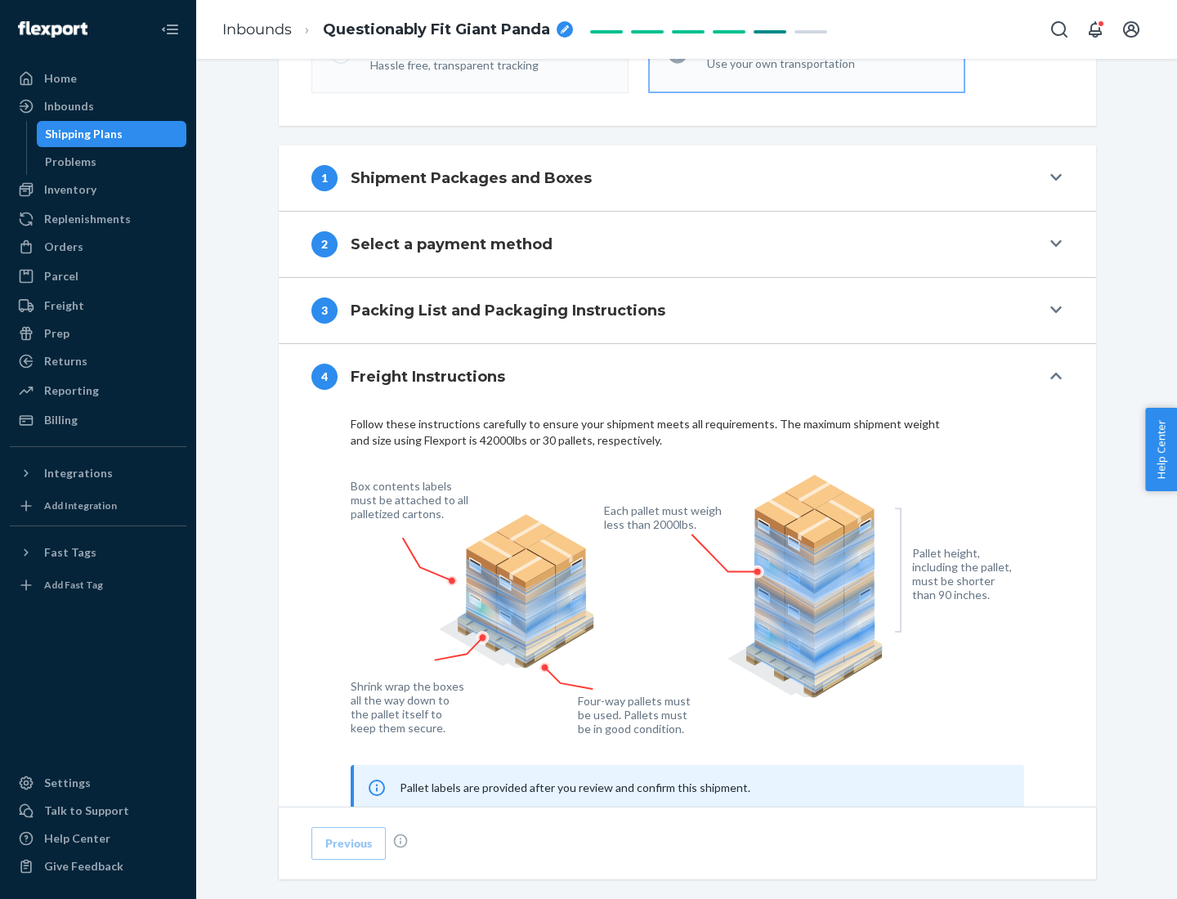
scroll to position [988, 0]
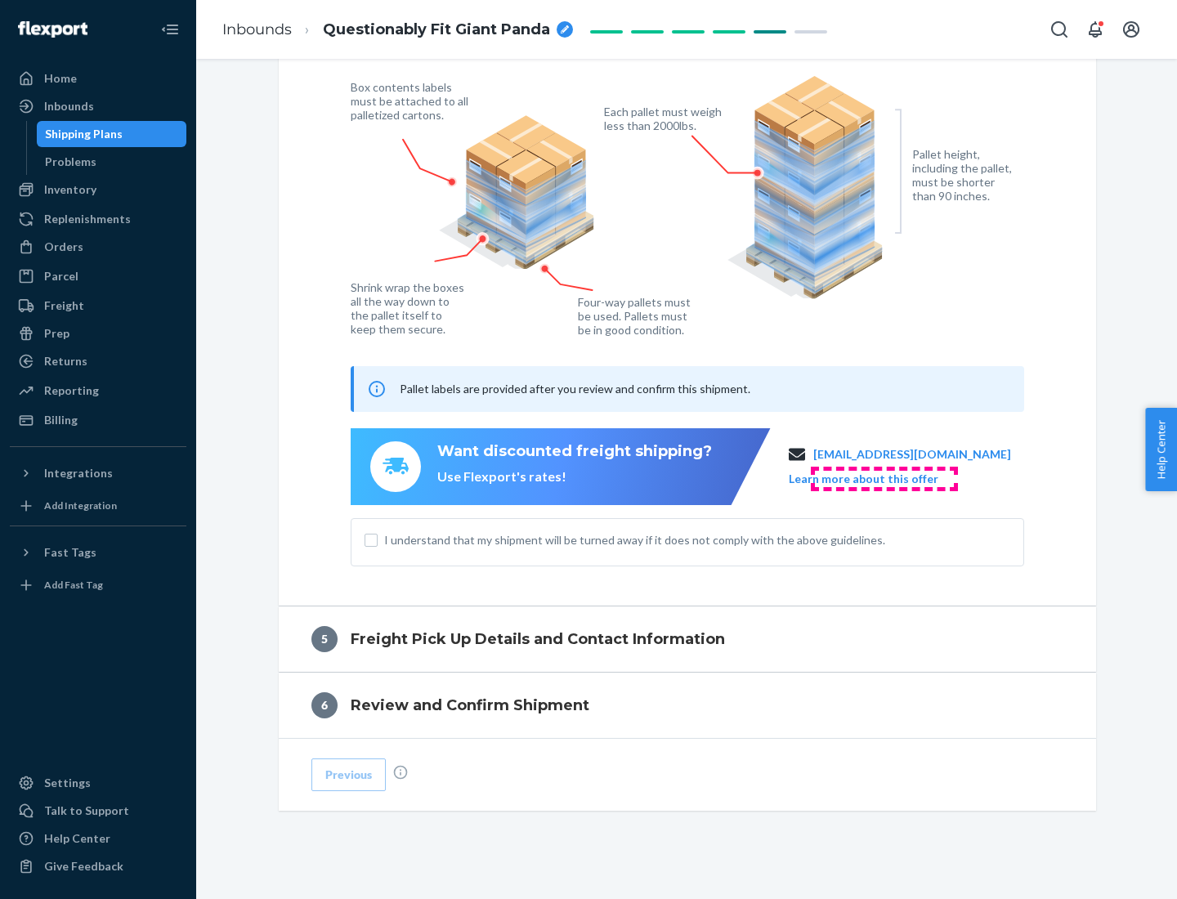
click at [883, 478] on button "Learn more about this offer" at bounding box center [863, 479] width 150 height 16
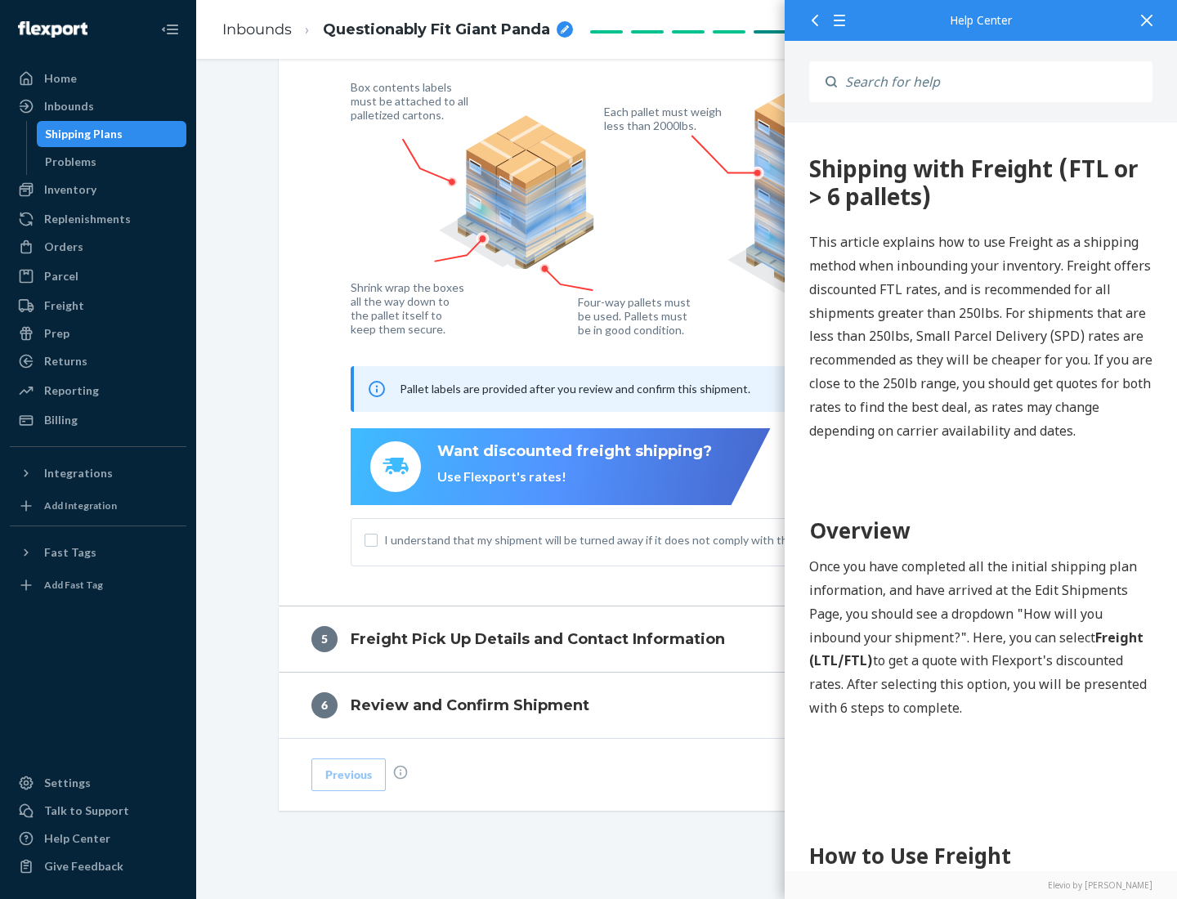
scroll to position [0, 0]
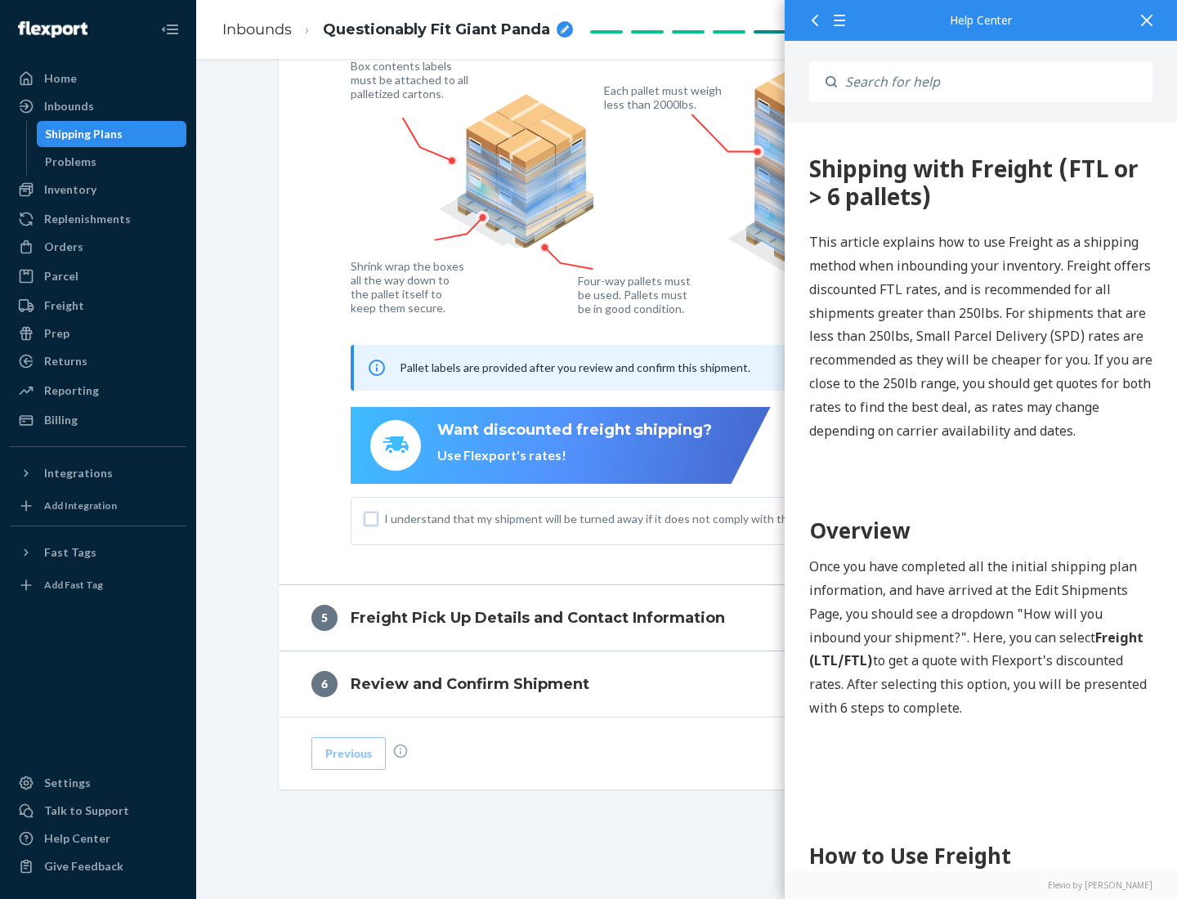
click at [371, 518] on input "I understand that my shipment will be turned away if it does not comply with th…" at bounding box center [370, 518] width 13 height 13
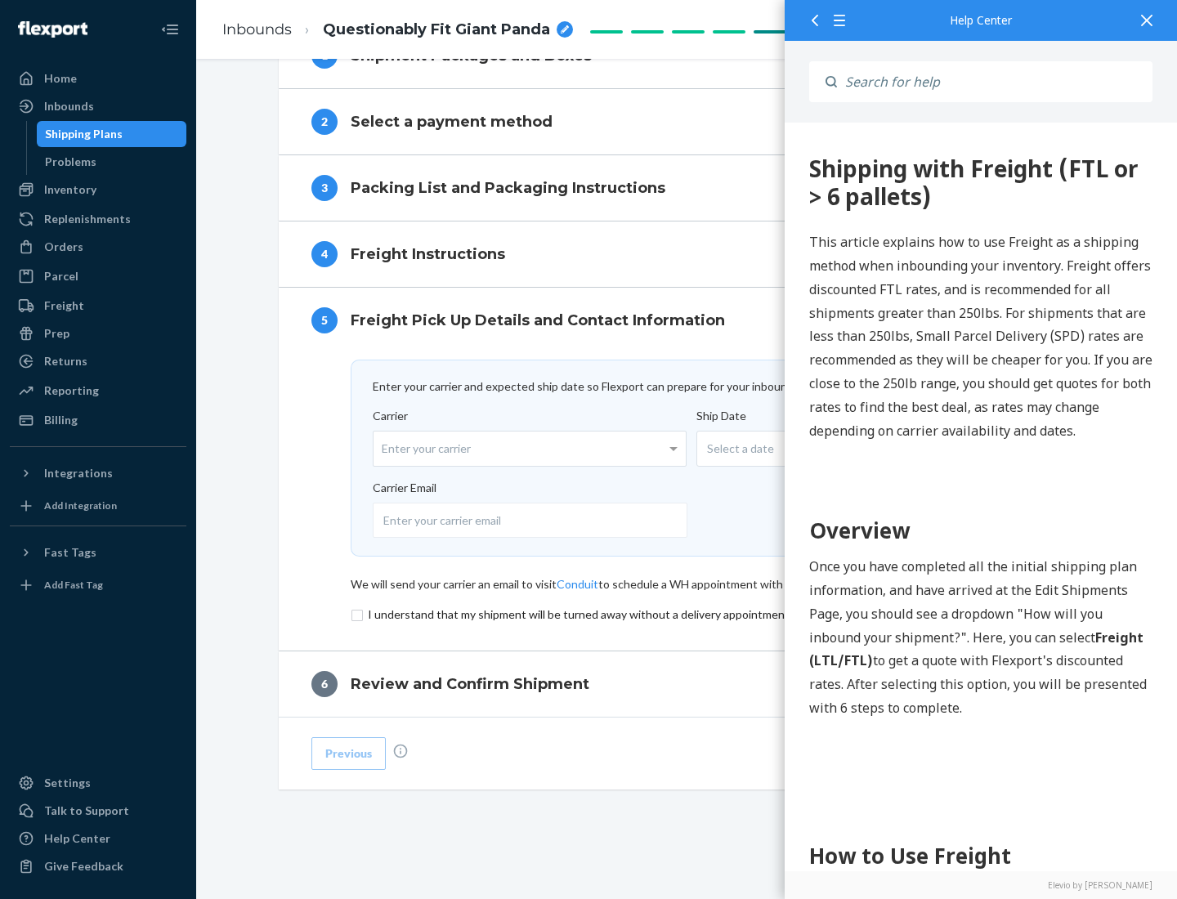
click at [687, 614] on input "checkbox" at bounding box center [687, 615] width 673 height 20
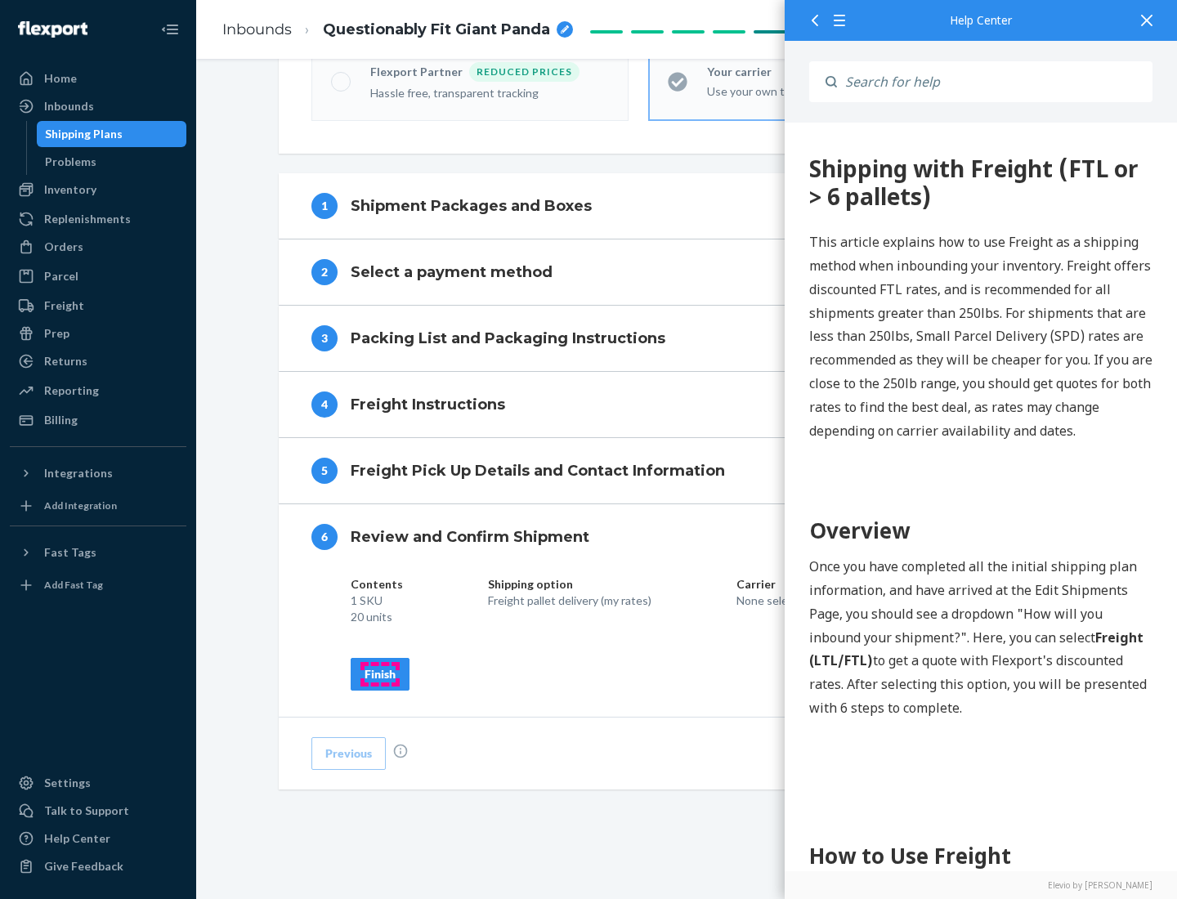
click at [380, 673] on div "Finish" at bounding box center [379, 674] width 31 height 16
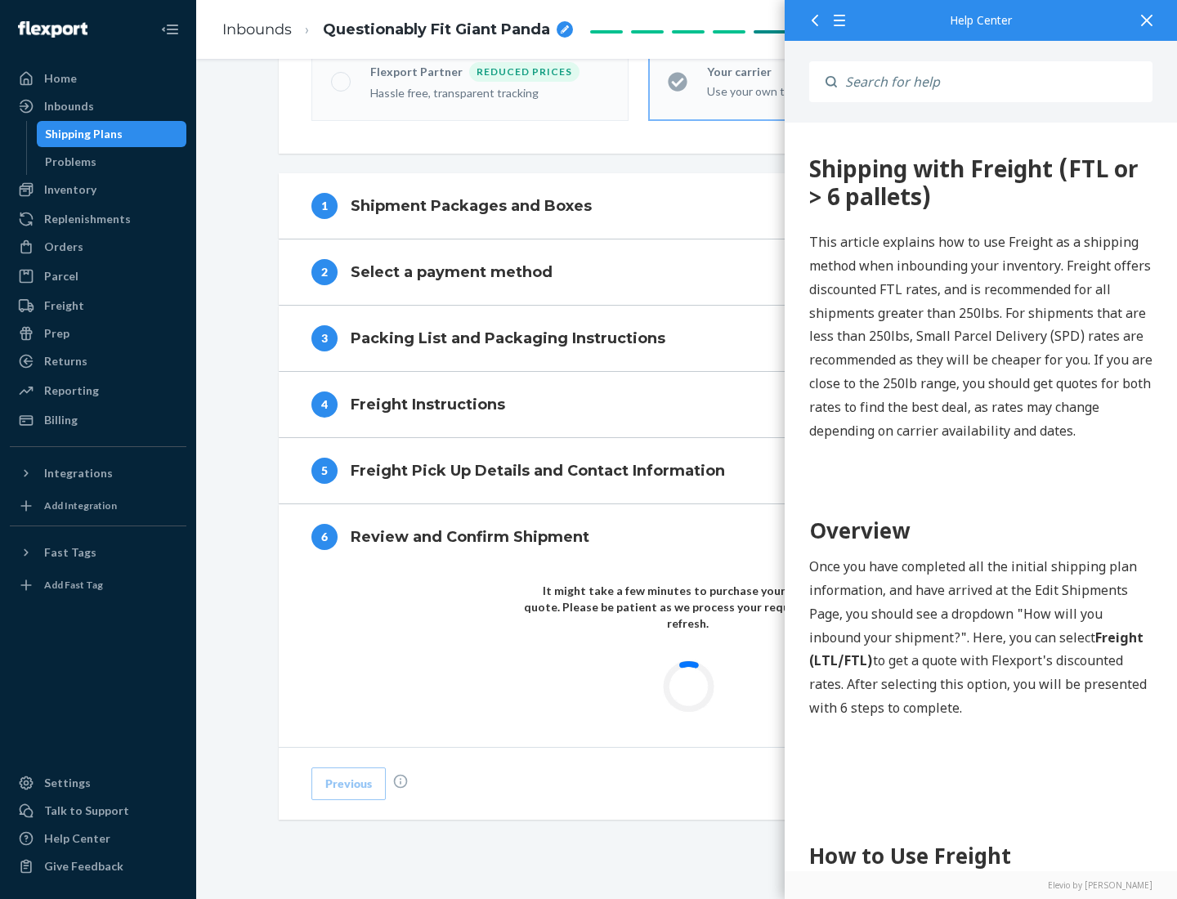
scroll to position [480, 0]
